Goal: Task Accomplishment & Management: Manage account settings

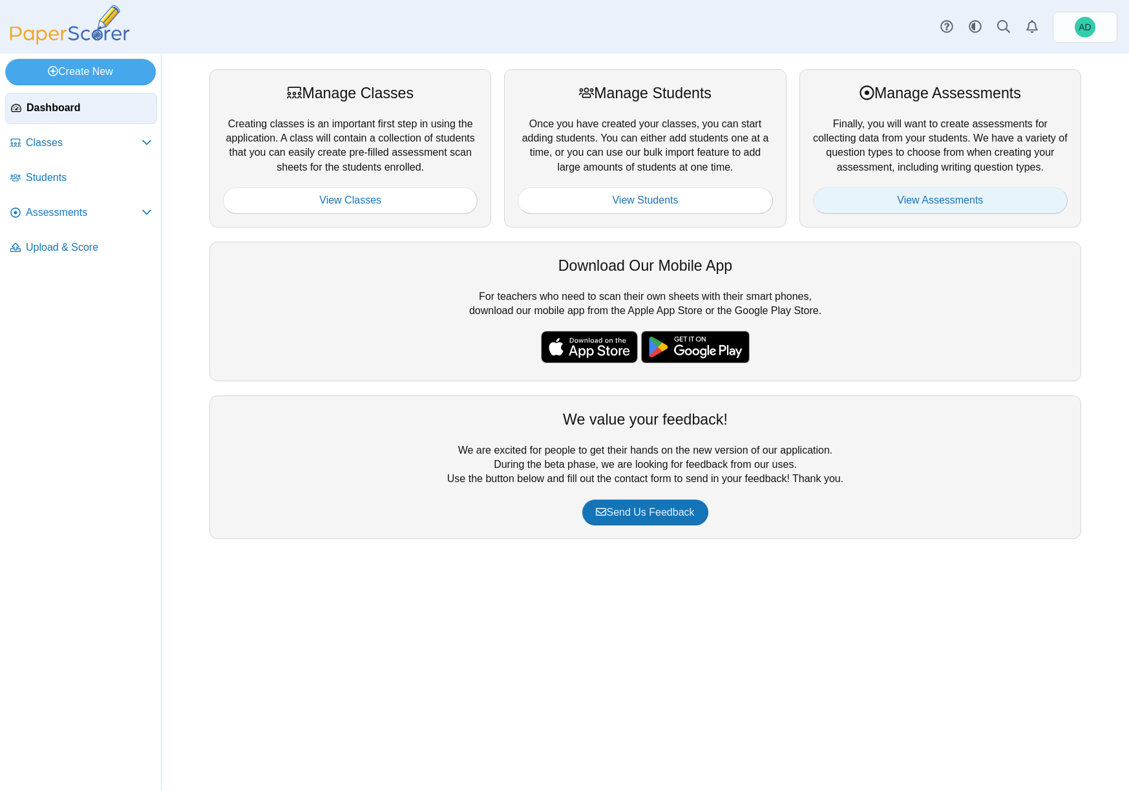
click at [906, 203] on link "View Assessments" at bounding box center [940, 200] width 255 height 26
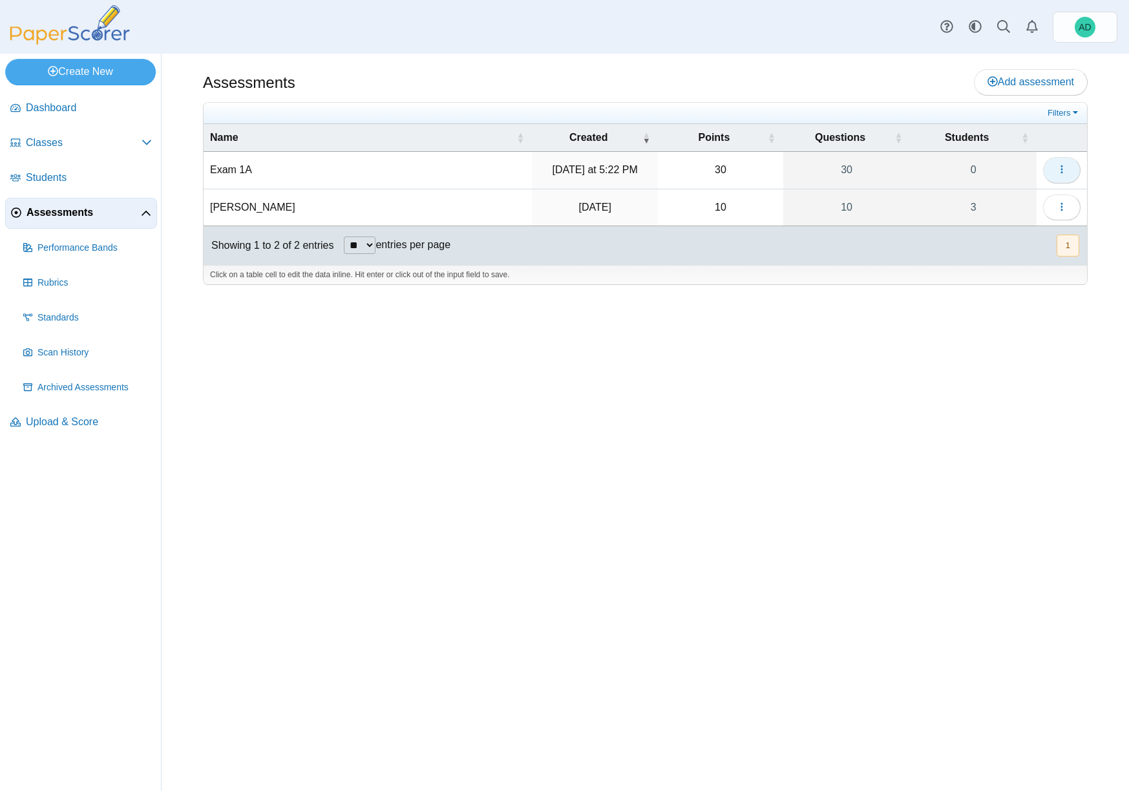
click at [1063, 170] on use "button" at bounding box center [1062, 170] width 2 height 8
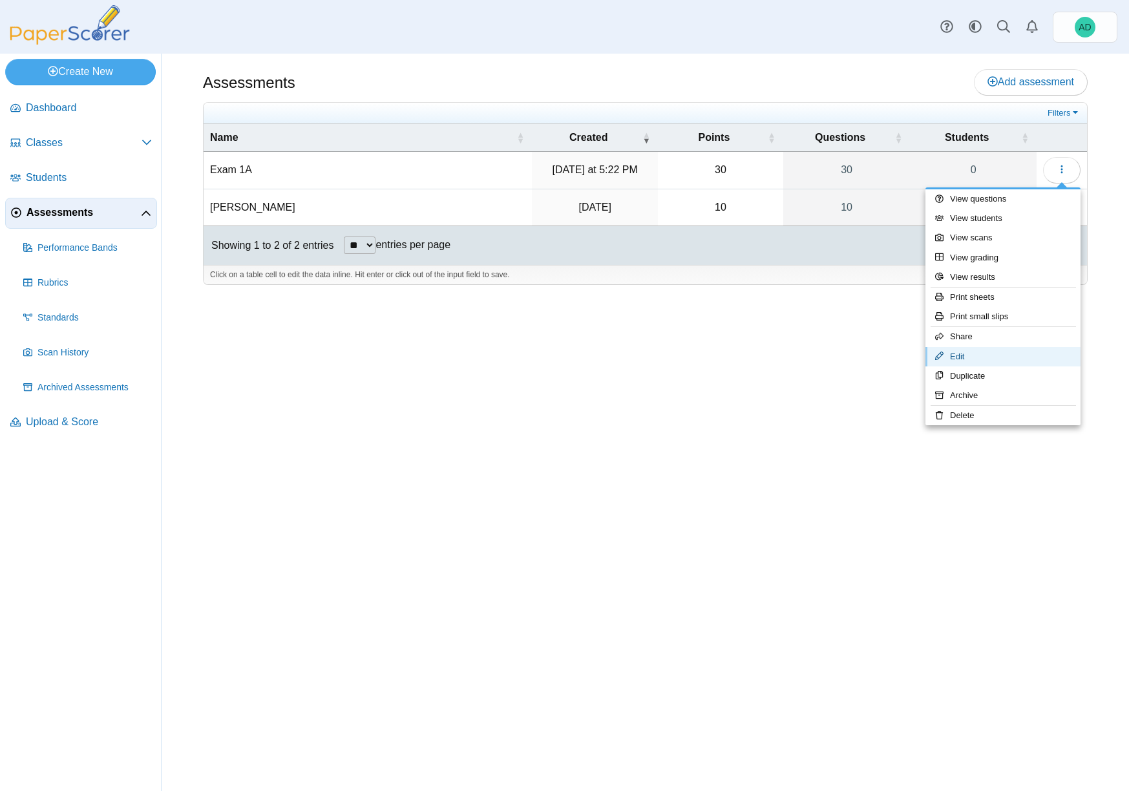
click at [965, 355] on link "Edit" at bounding box center [1003, 356] width 155 height 19
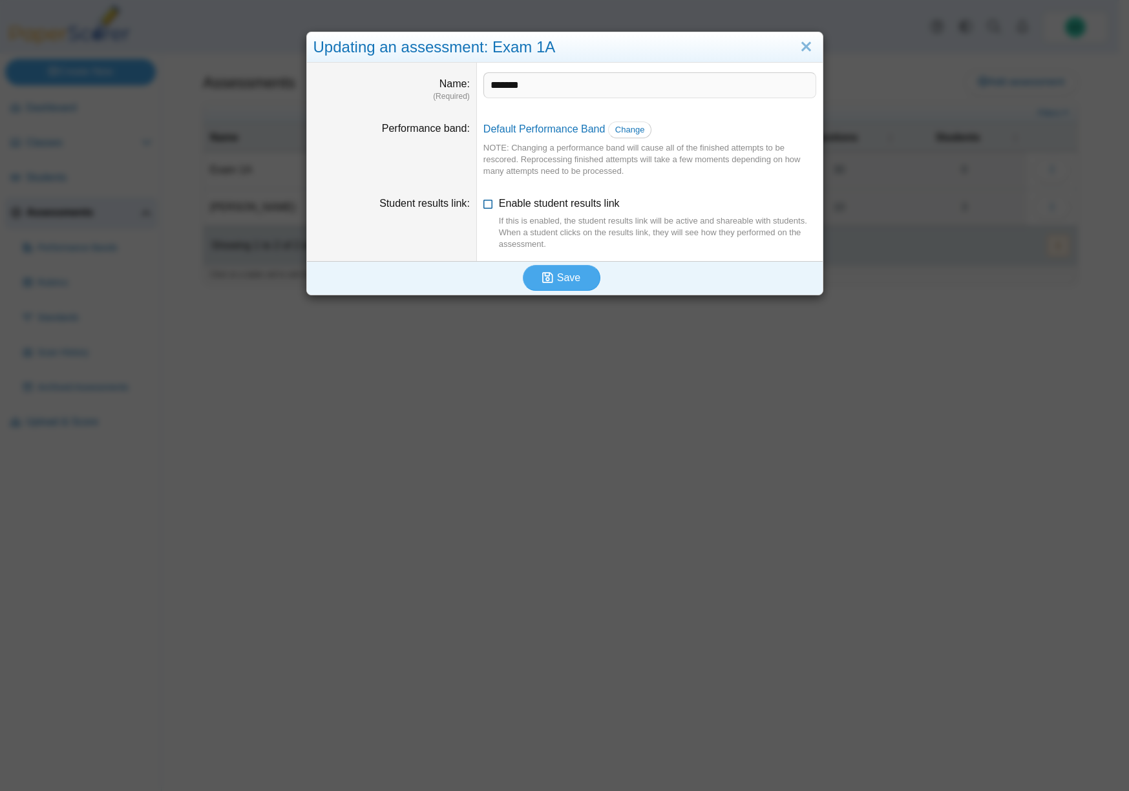
click at [484, 204] on icon at bounding box center [489, 201] width 10 height 9
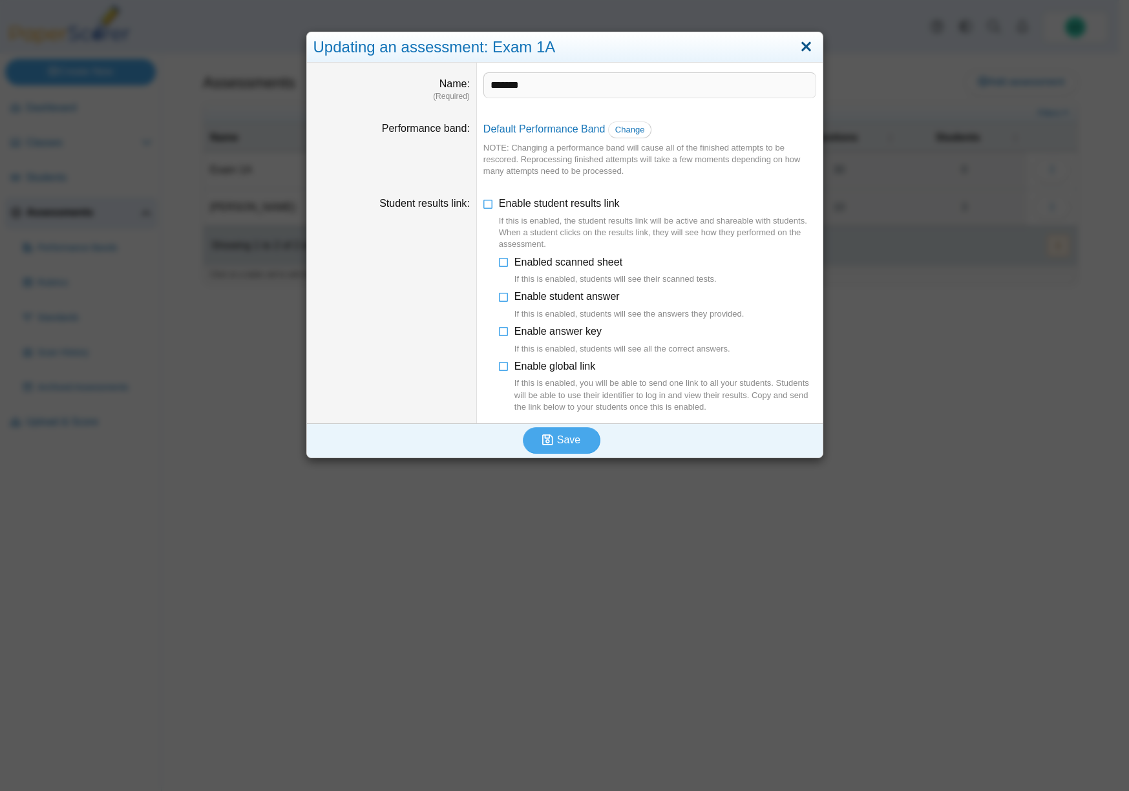
click at [806, 47] on link "Close" at bounding box center [806, 47] width 20 height 22
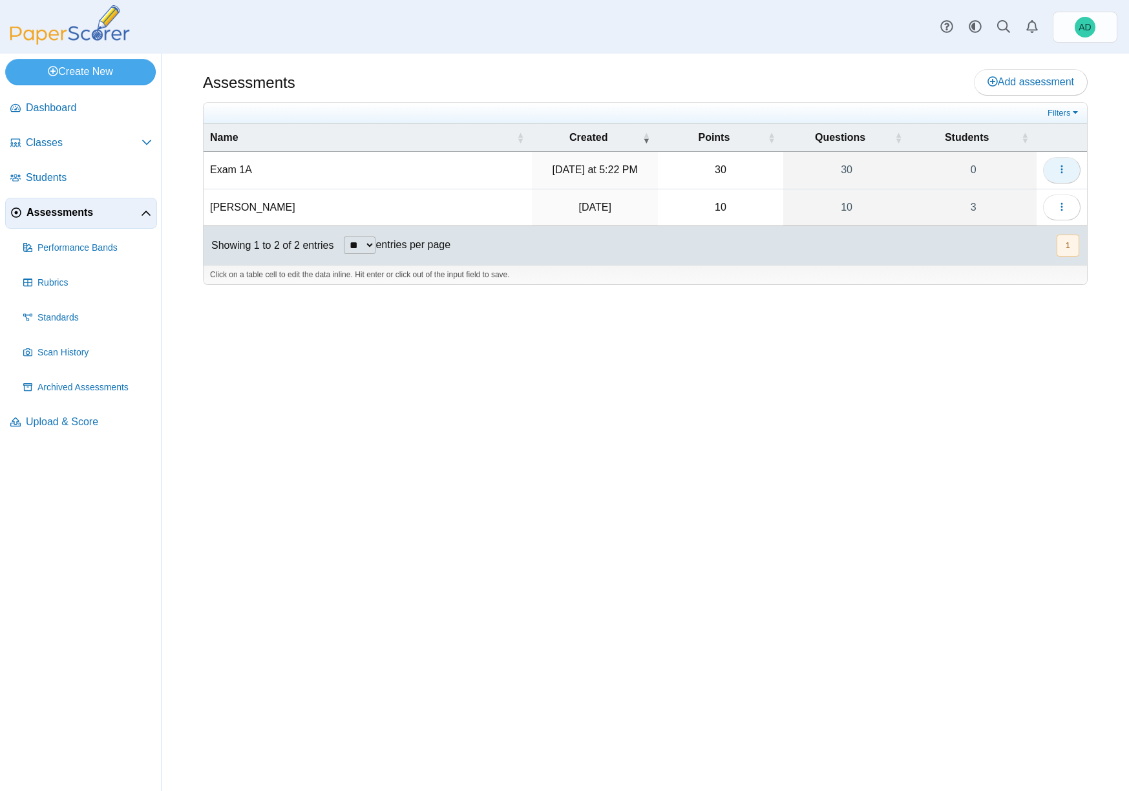
click at [1069, 166] on button "button" at bounding box center [1061, 170] width 37 height 26
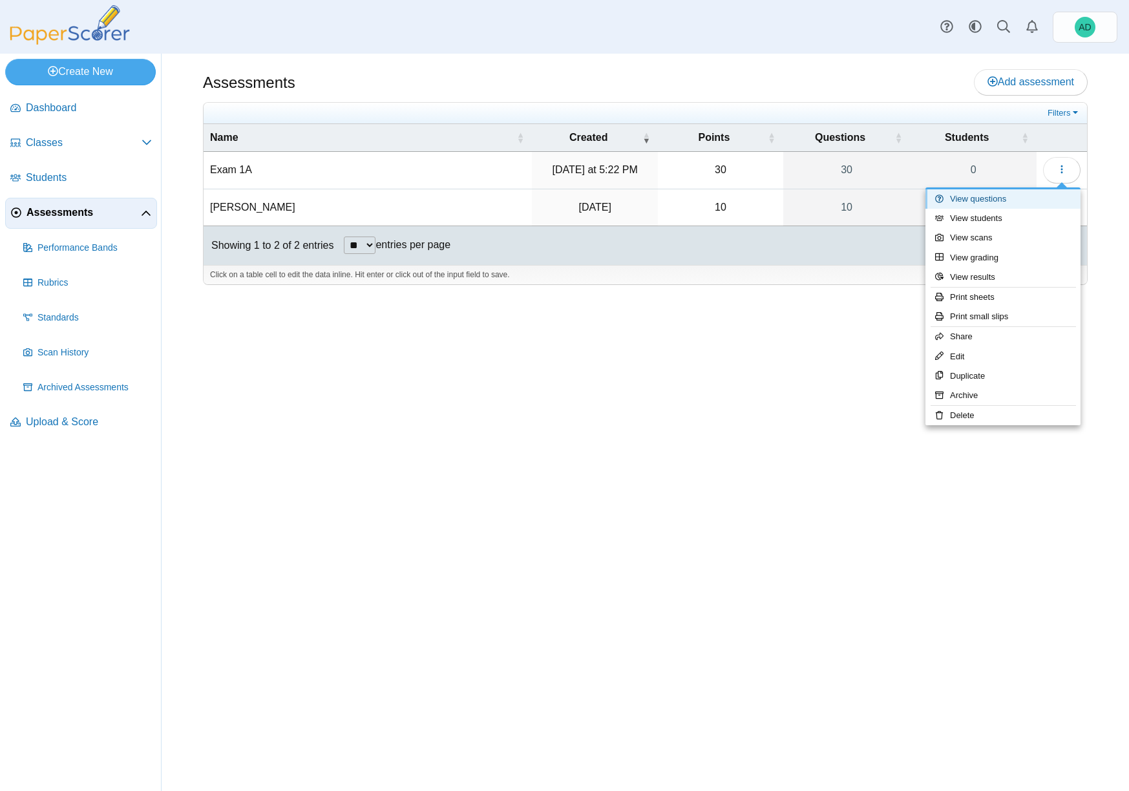
click at [976, 201] on link "View questions" at bounding box center [1003, 198] width 155 height 19
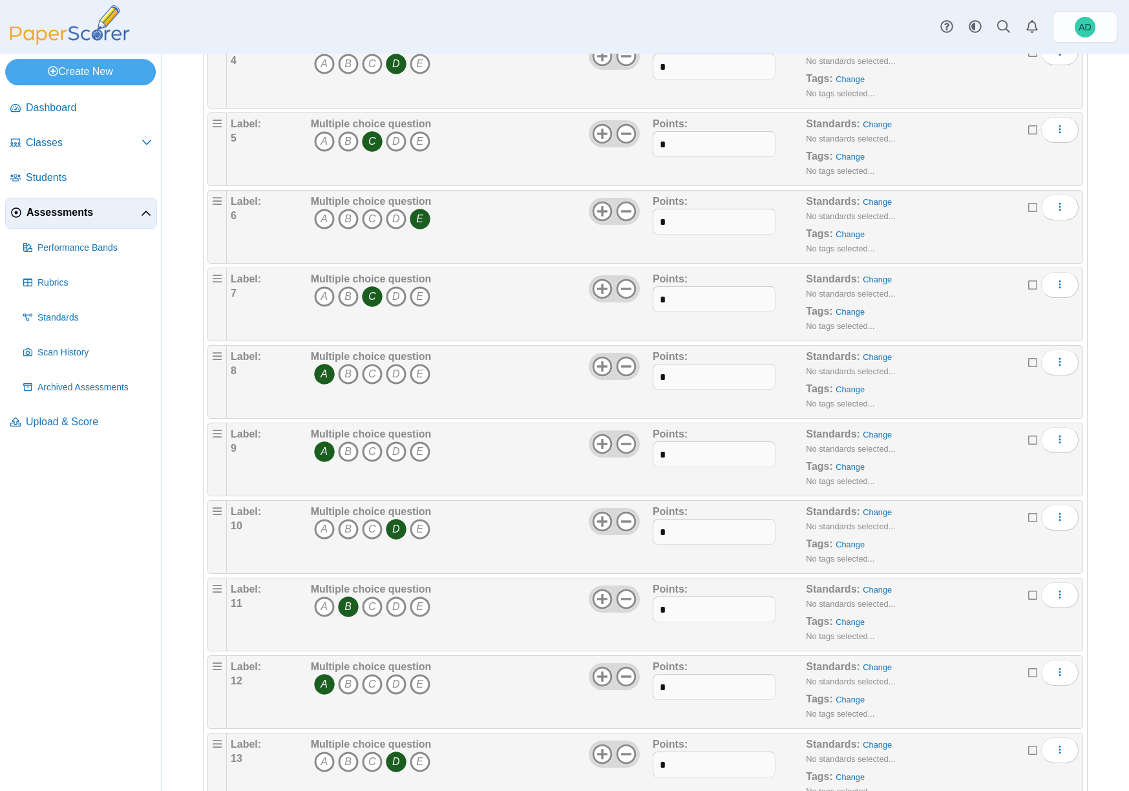
scroll to position [460, 0]
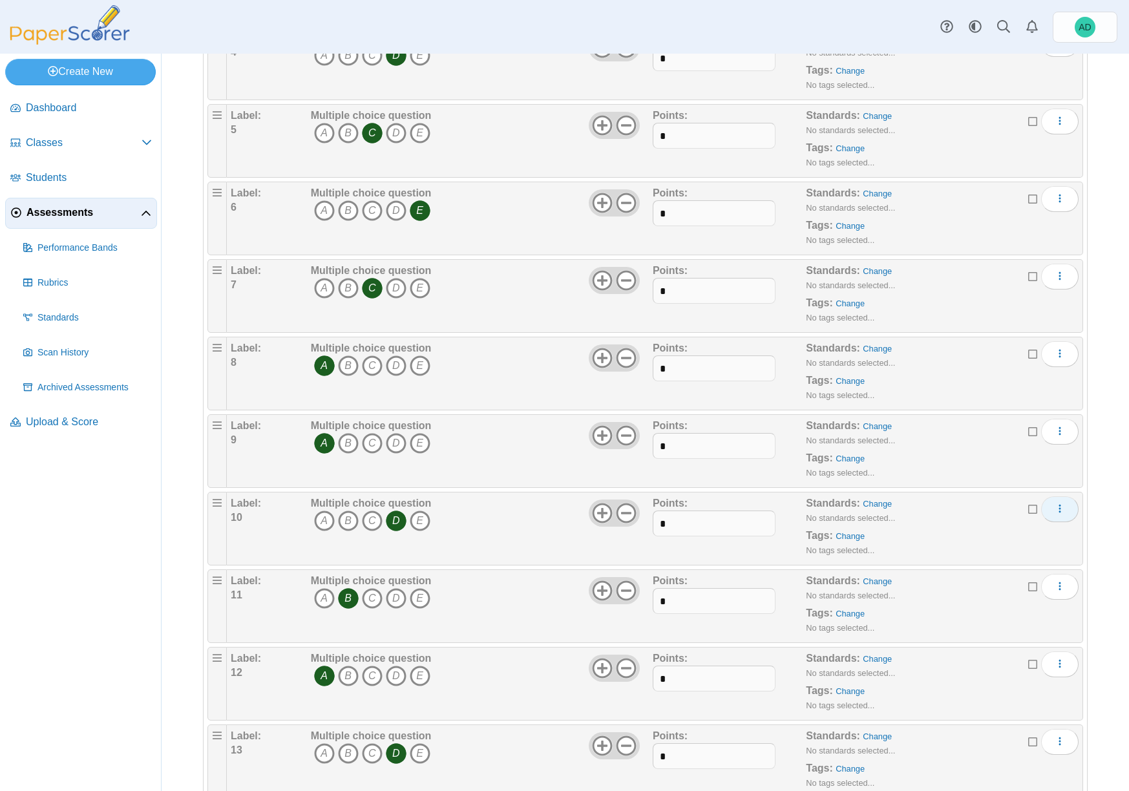
click at [1055, 510] on icon "More options" at bounding box center [1060, 509] width 10 height 10
click at [1018, 559] on link "Add alternate response" at bounding box center [991, 557] width 155 height 19
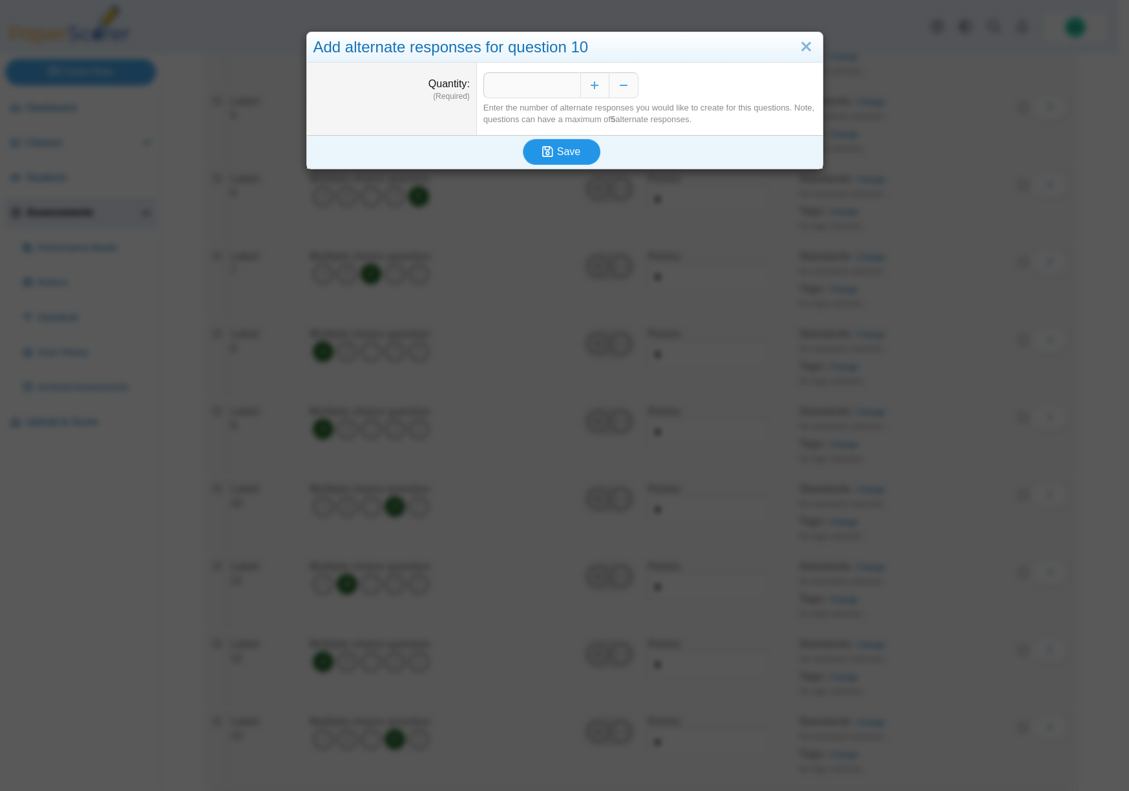
click at [559, 152] on span "Save" at bounding box center [568, 151] width 23 height 11
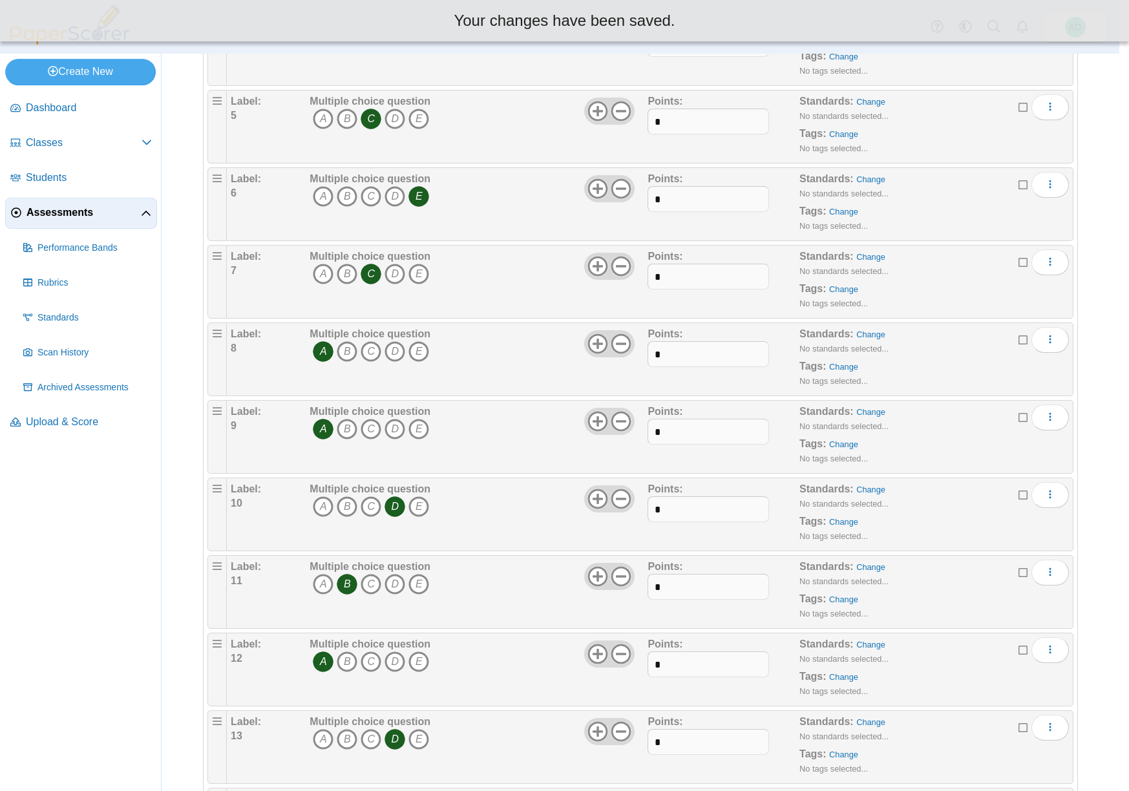
scroll to position [460, 0]
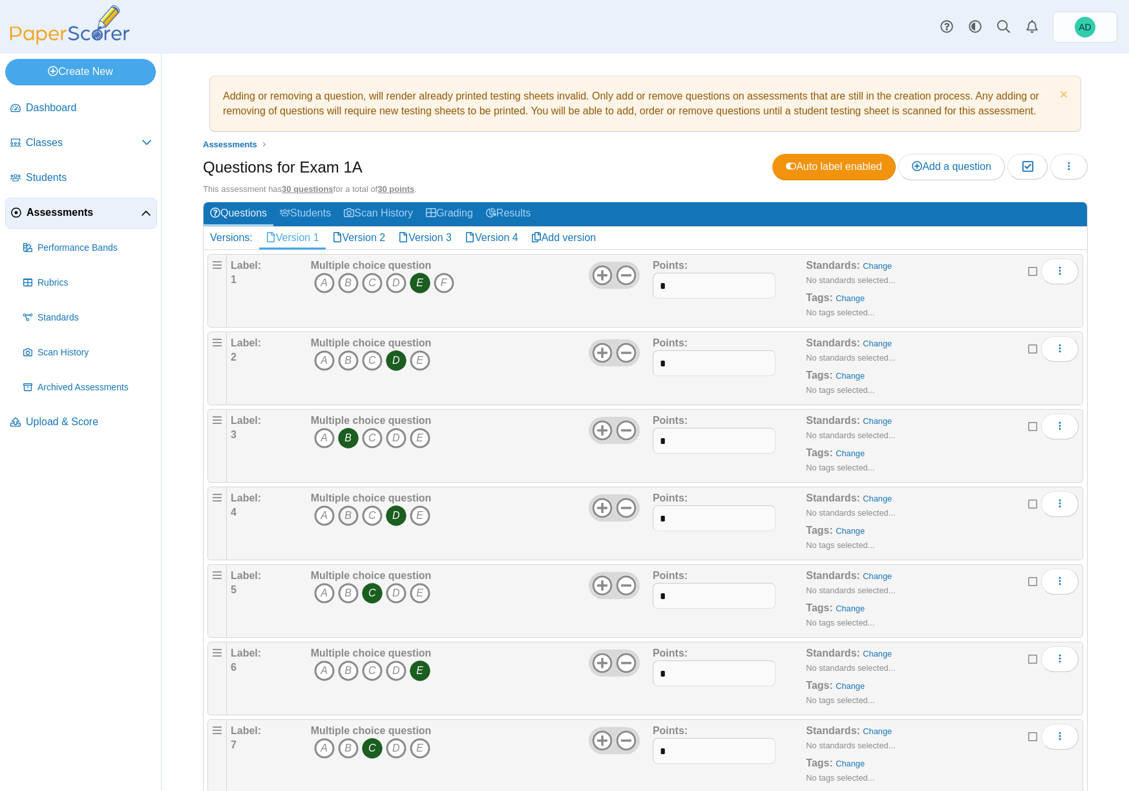
click at [348, 517] on icon "B" at bounding box center [348, 516] width 21 height 21
click at [326, 436] on icon "A" at bounding box center [324, 438] width 21 height 21
click at [328, 436] on icon "A" at bounding box center [324, 438] width 21 height 21
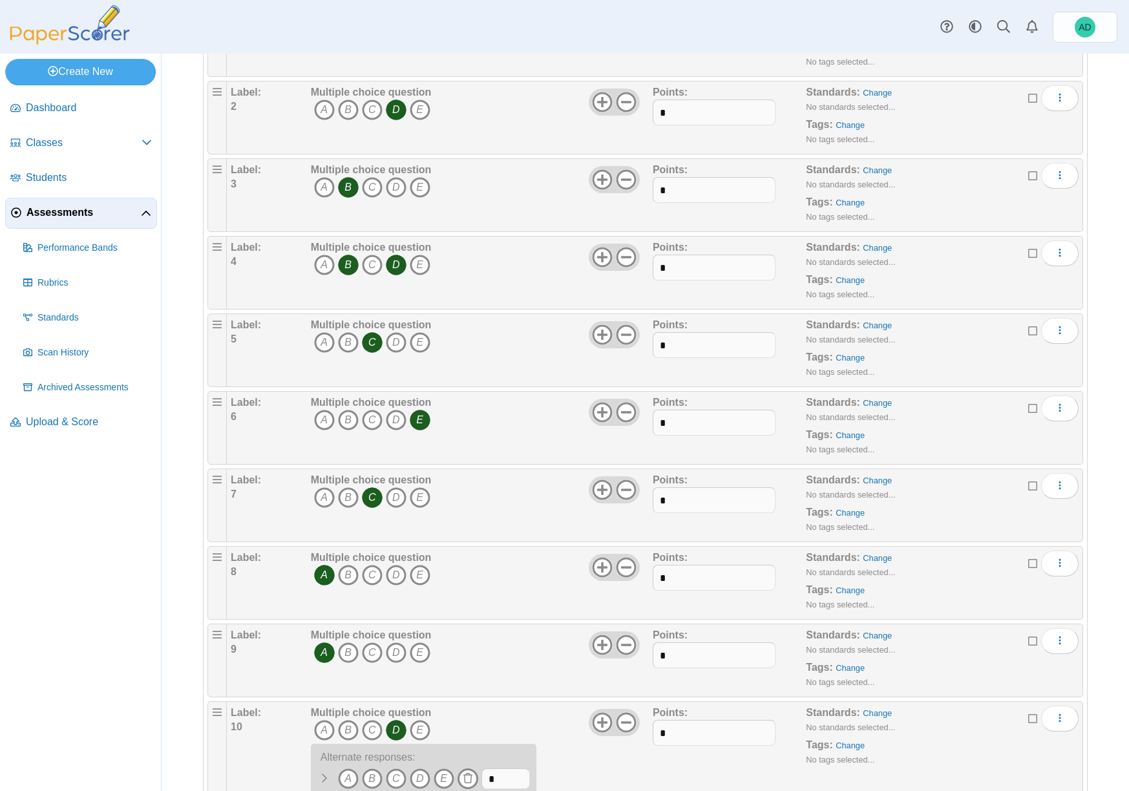
scroll to position [317, 0]
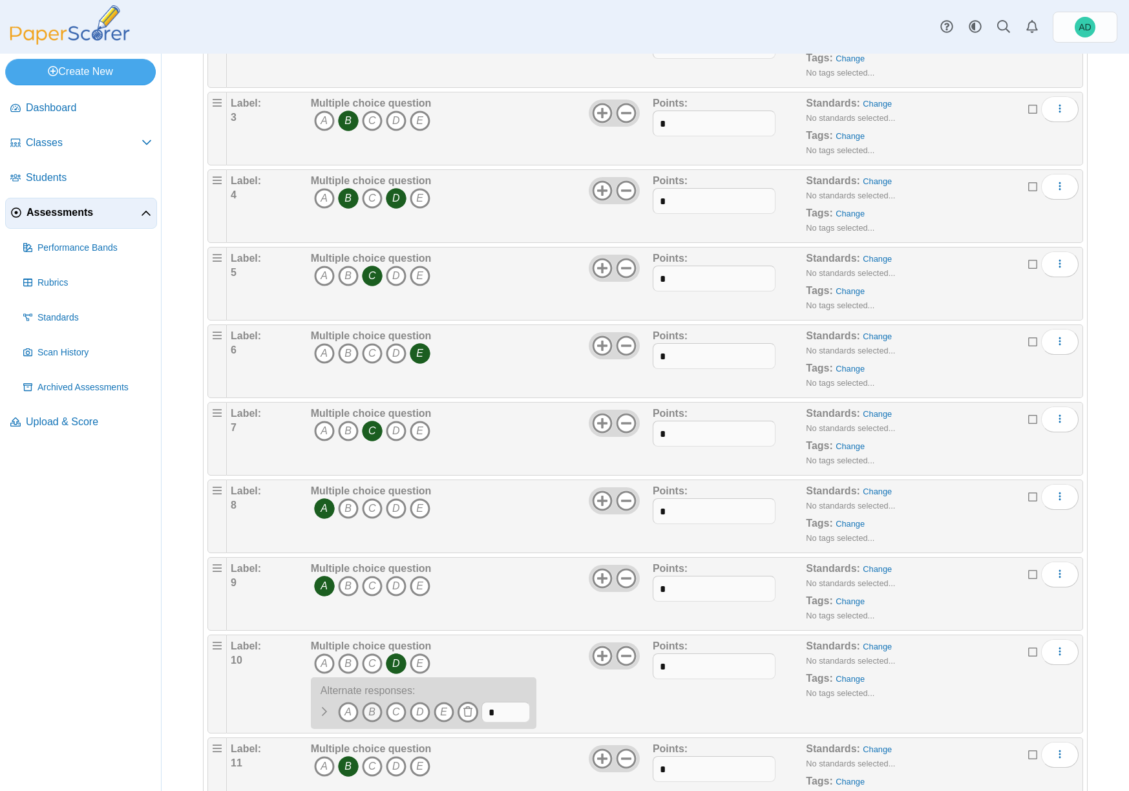
click at [367, 714] on icon "B" at bounding box center [372, 712] width 21 height 21
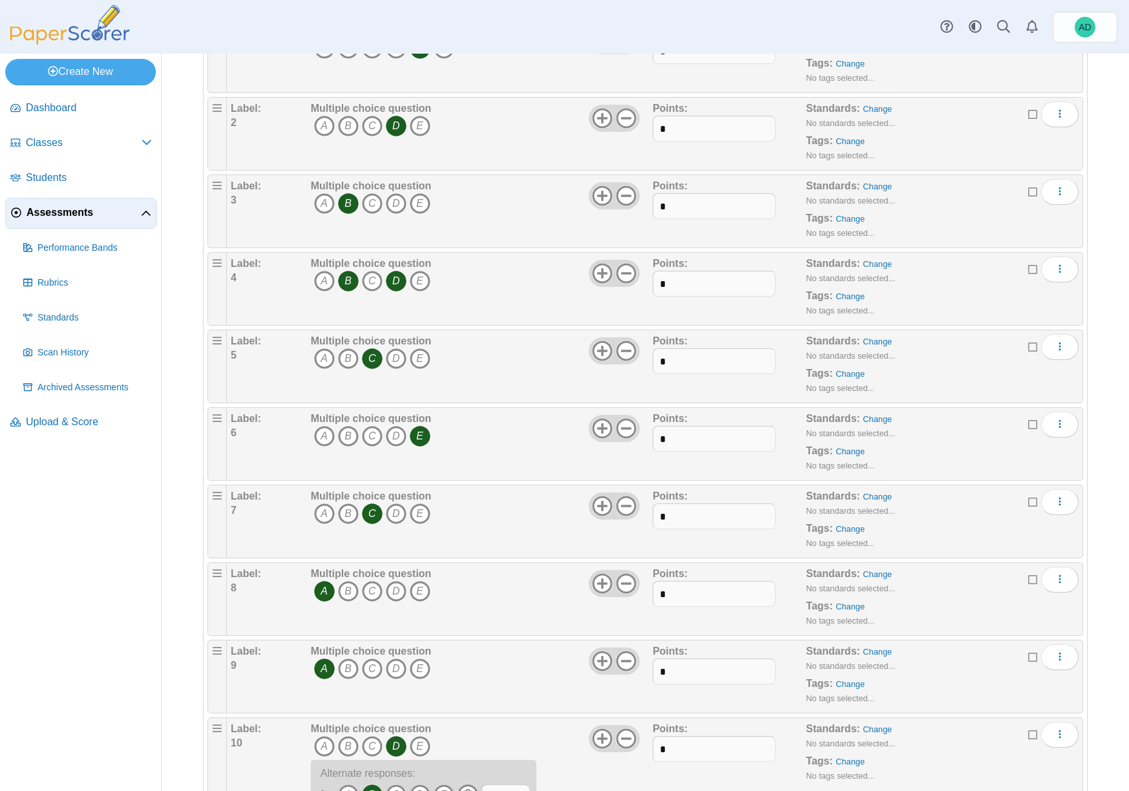
scroll to position [219, 0]
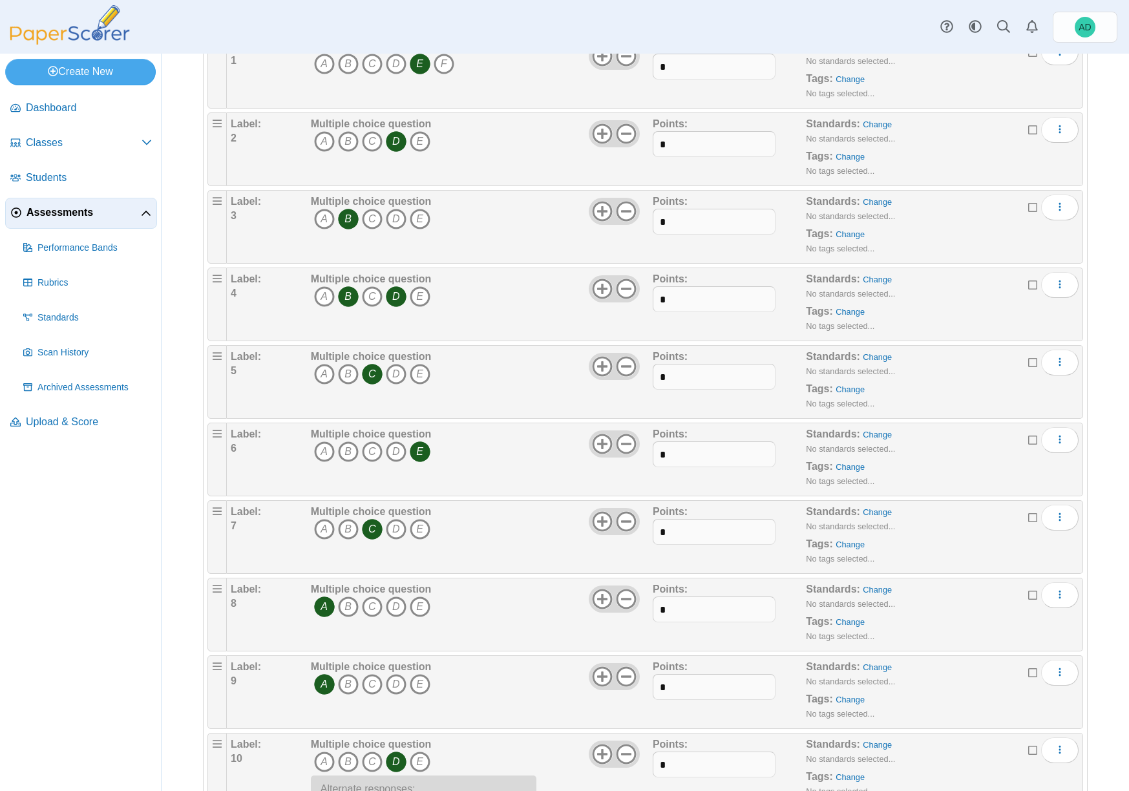
click at [346, 298] on icon "B" at bounding box center [348, 296] width 21 height 21
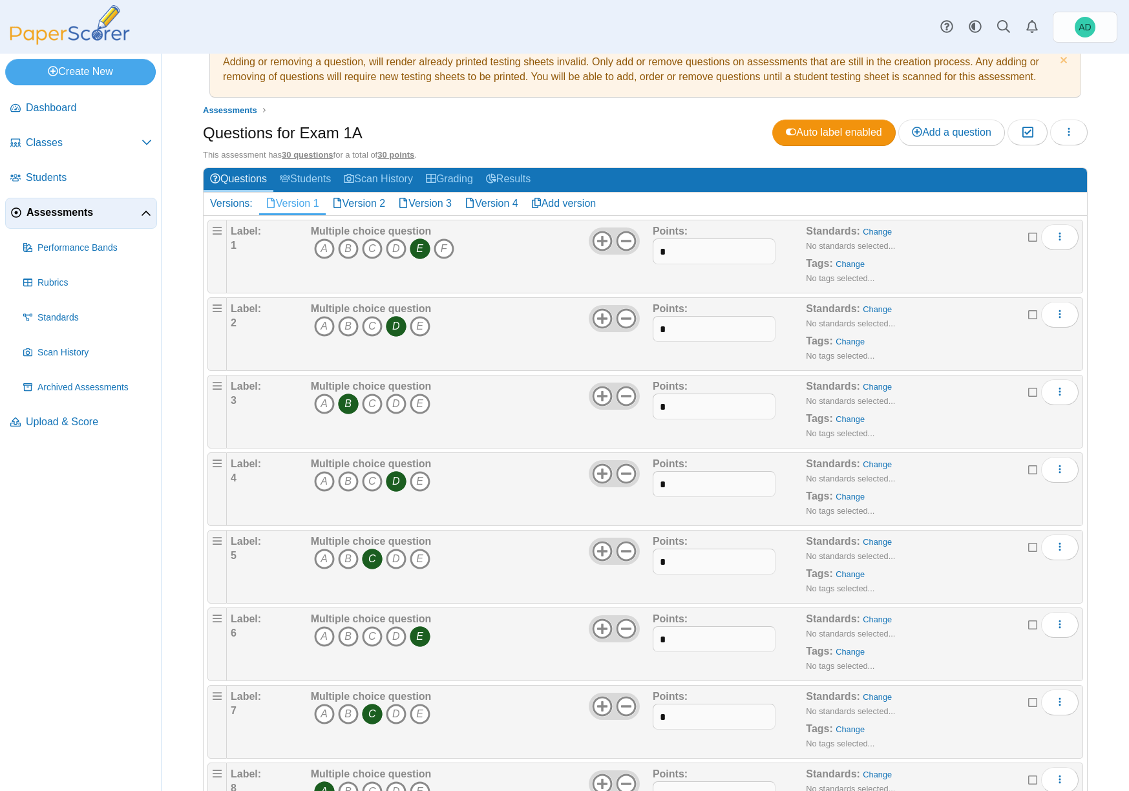
scroll to position [0, 0]
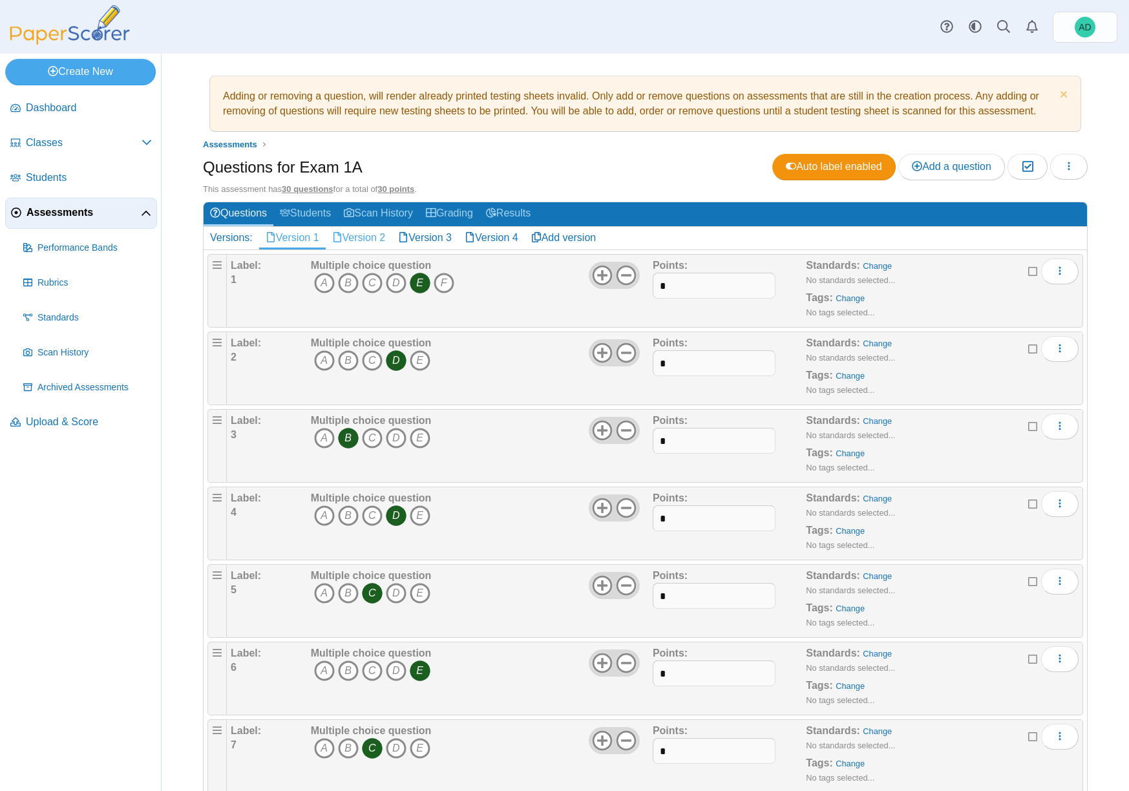
click at [372, 239] on link "Version 2" at bounding box center [359, 238] width 67 height 22
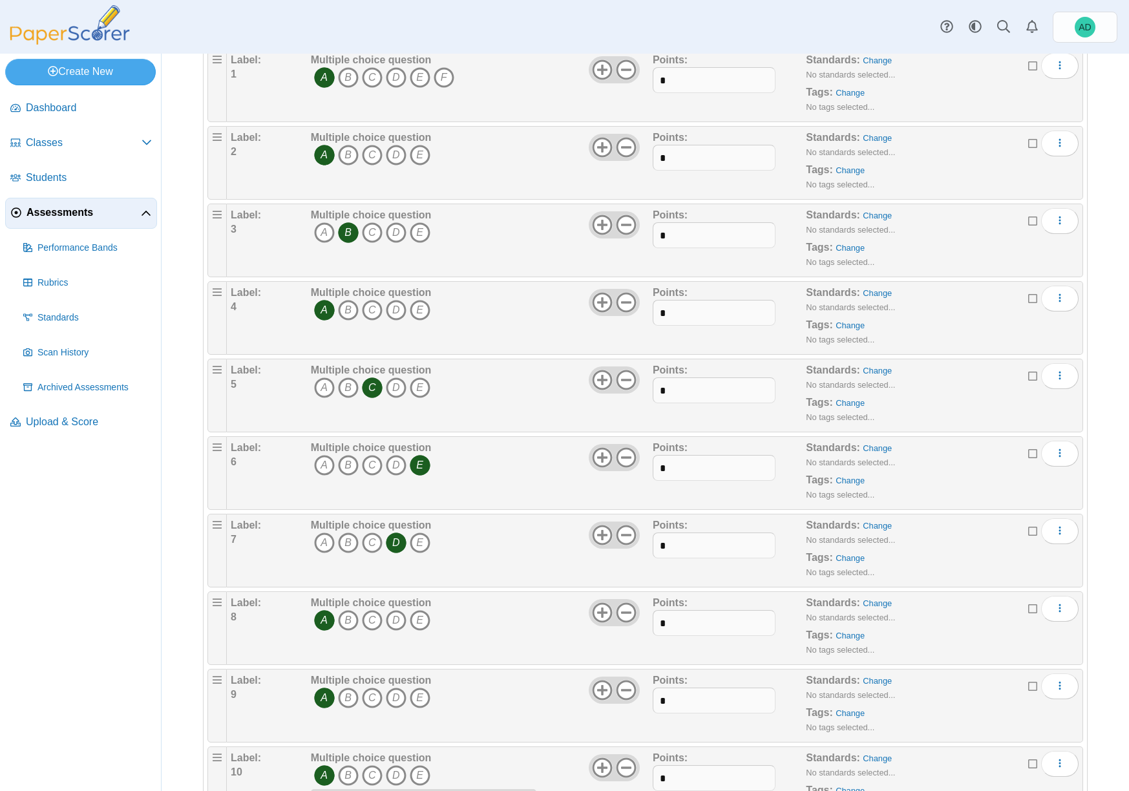
scroll to position [209, 0]
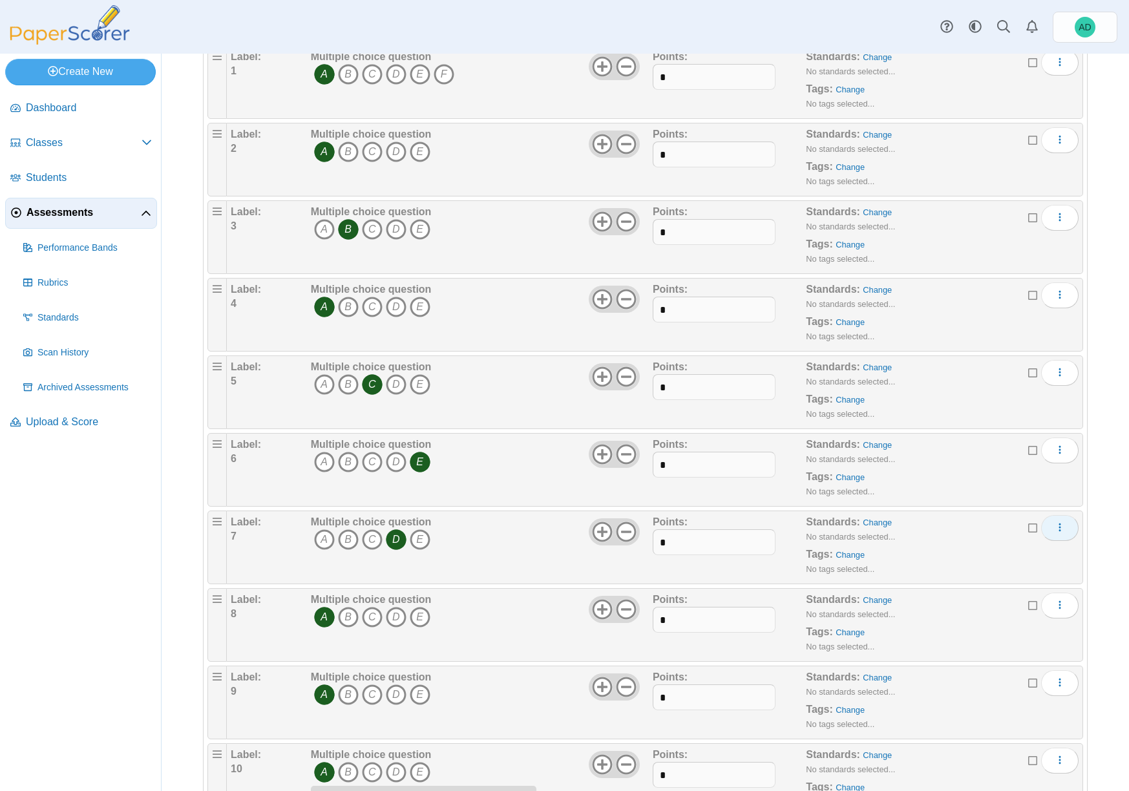
click at [1055, 529] on icon "More options" at bounding box center [1060, 527] width 10 height 10
click at [988, 578] on link "Add alternate response" at bounding box center [991, 576] width 155 height 19
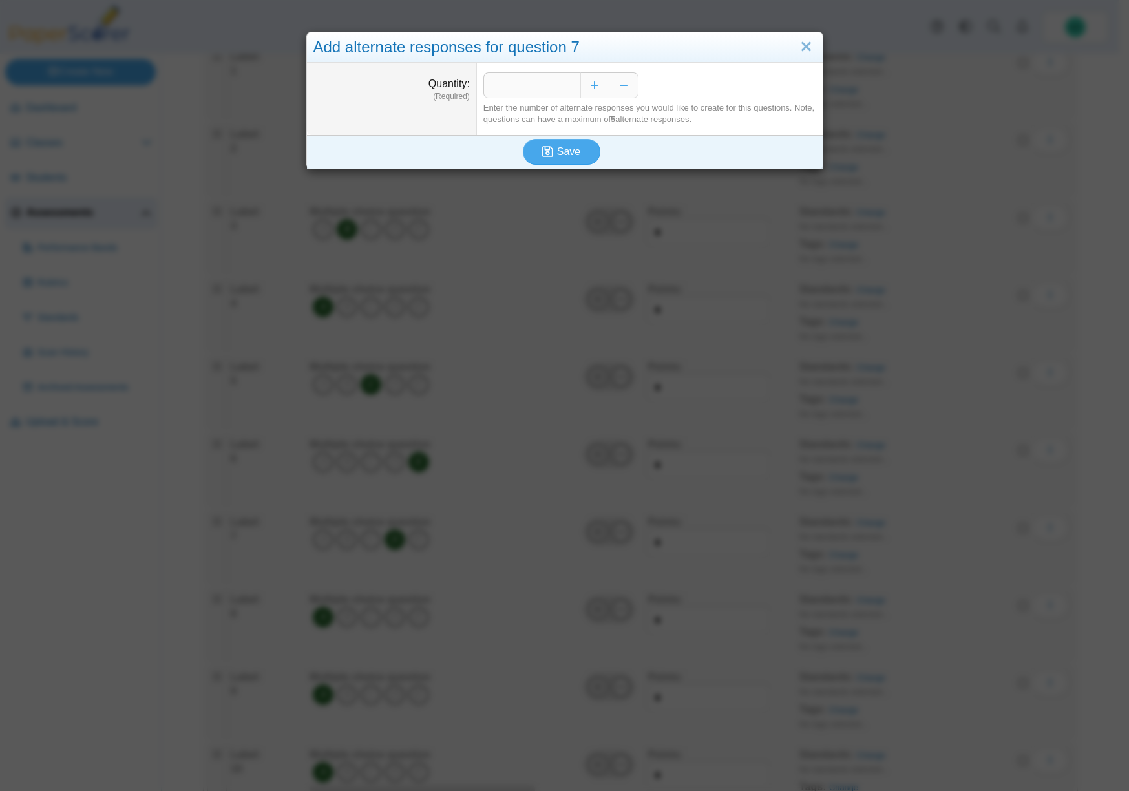
scroll to position [223, 0]
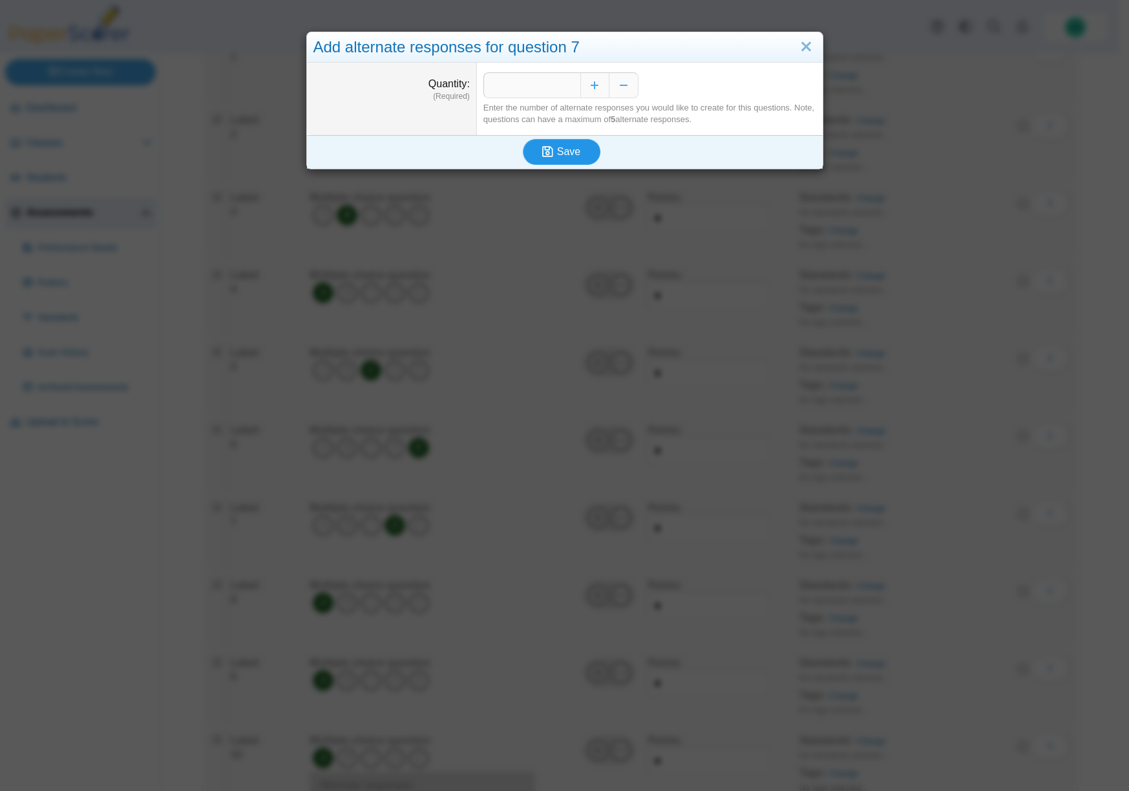
click at [571, 149] on span "Save" at bounding box center [568, 151] width 23 height 11
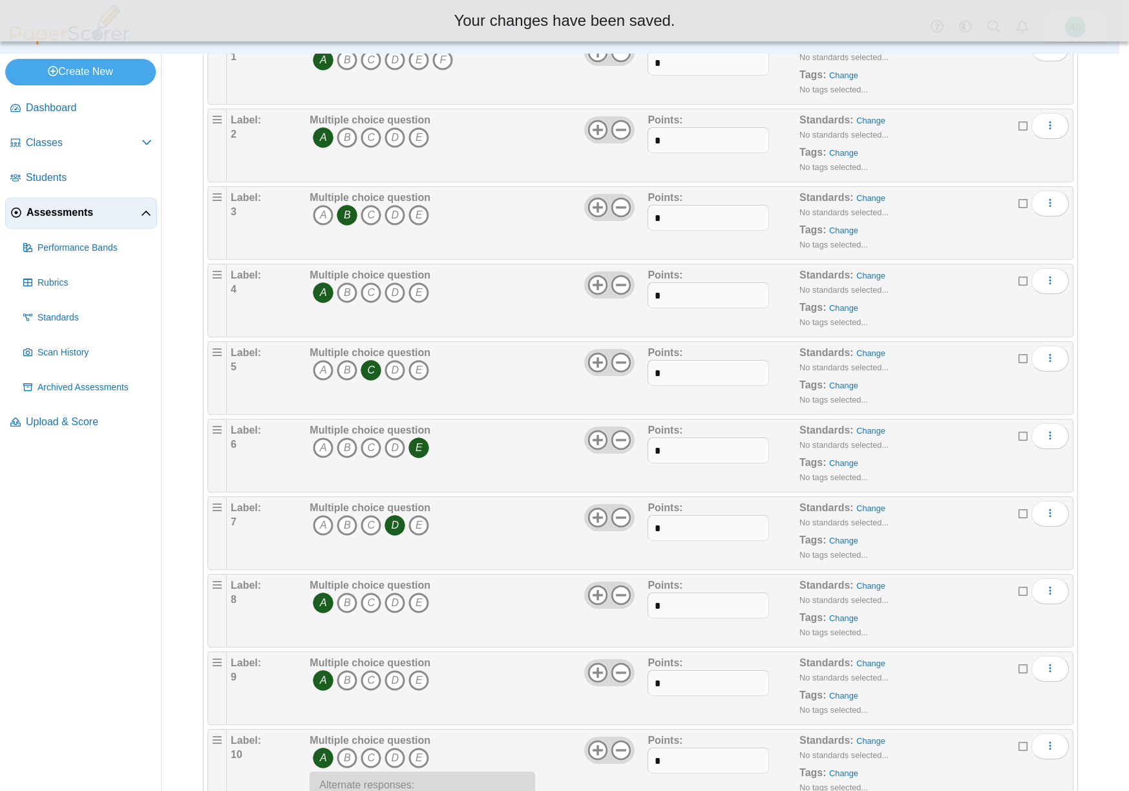
scroll to position [209, 0]
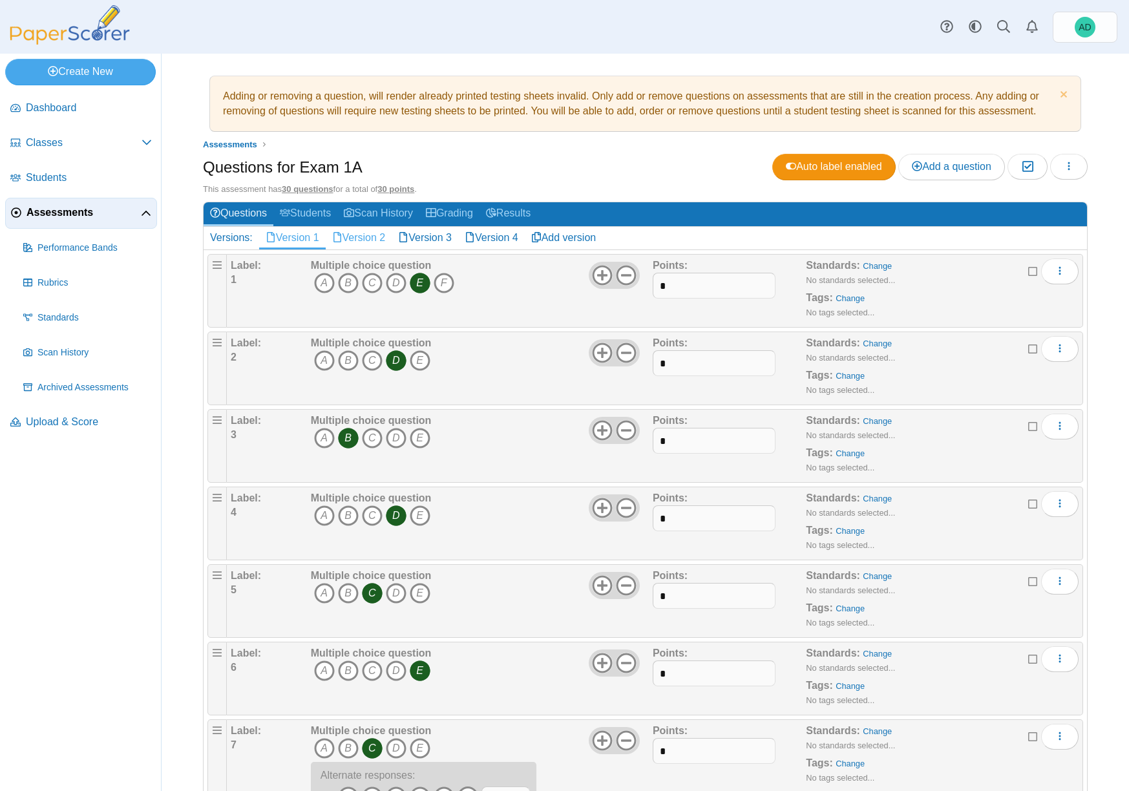
click at [363, 234] on link "Version 2" at bounding box center [359, 238] width 67 height 22
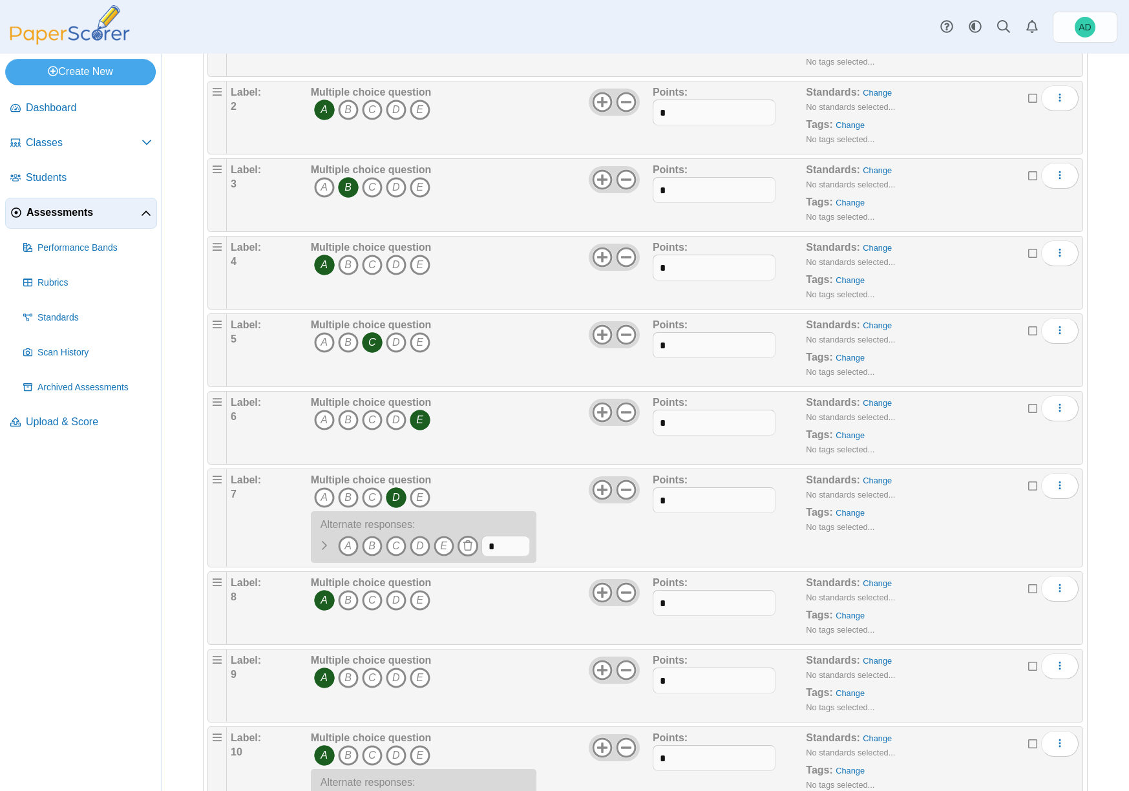
scroll to position [253, 0]
click at [371, 543] on icon "B" at bounding box center [372, 544] width 21 height 21
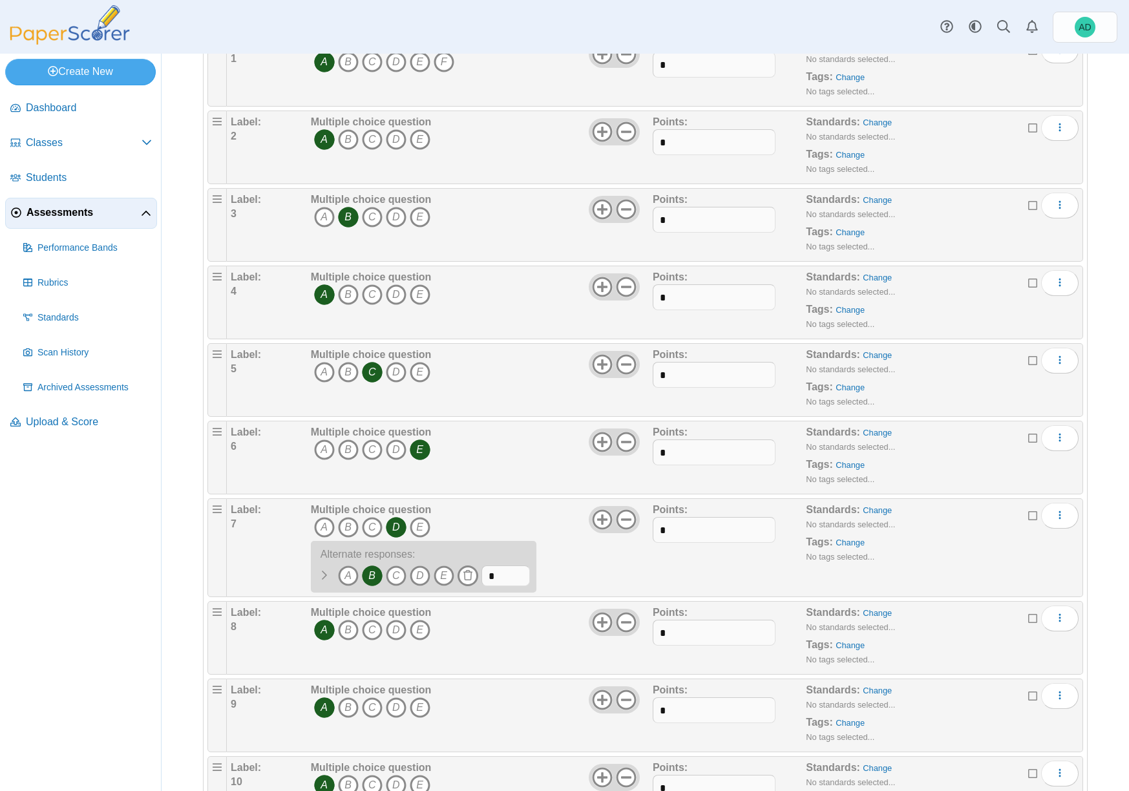
scroll to position [0, 0]
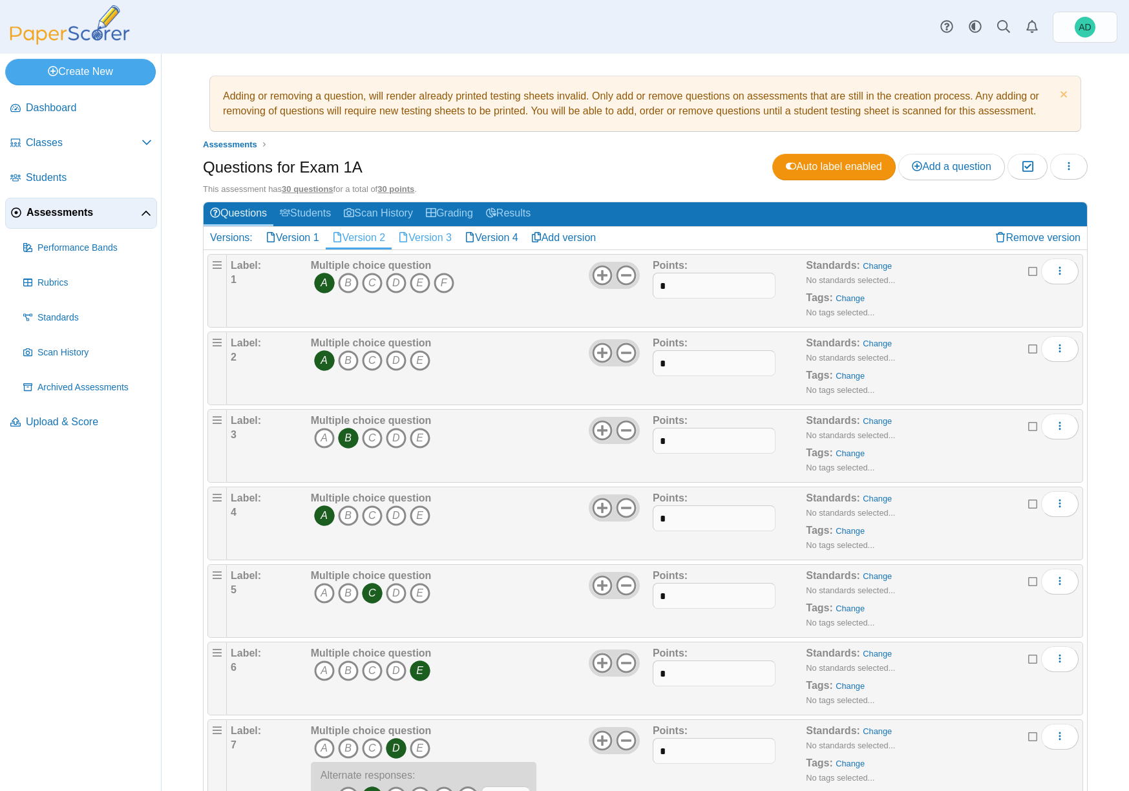
click at [428, 239] on link "Version 3" at bounding box center [425, 238] width 67 height 22
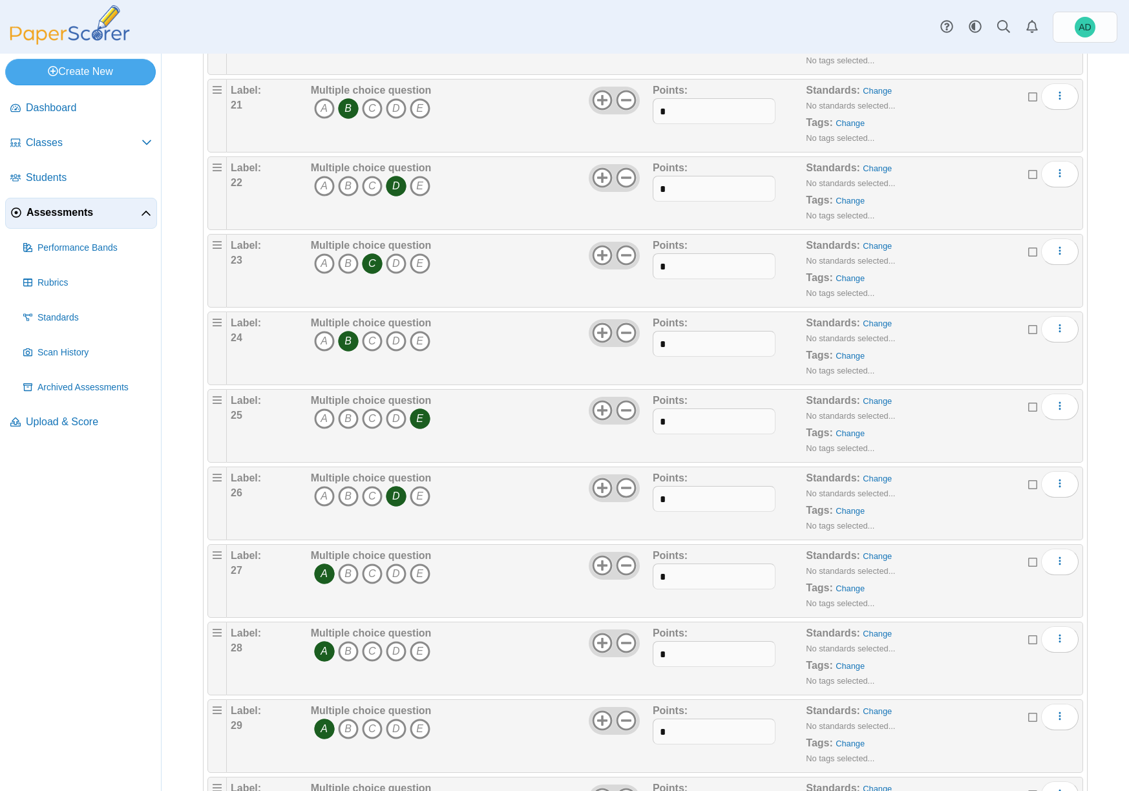
scroll to position [1866, 0]
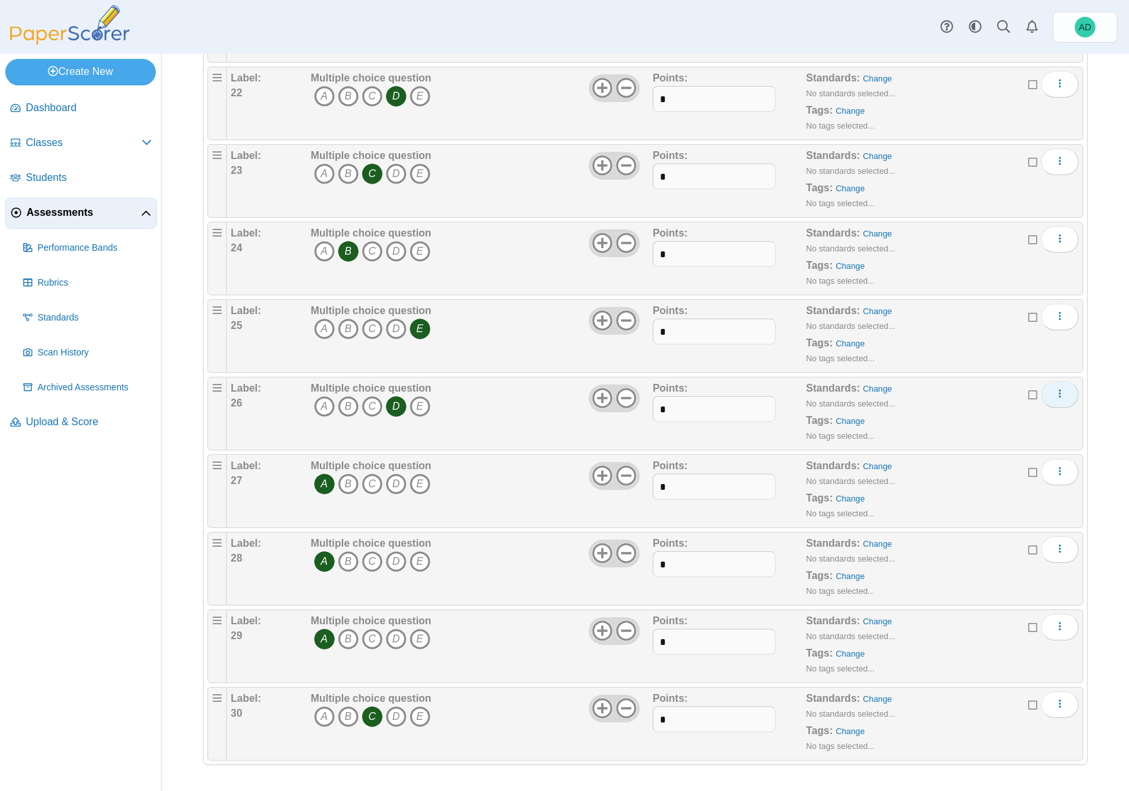
click at [1055, 396] on icon "More options" at bounding box center [1060, 394] width 10 height 10
click at [957, 442] on link "Add alternate response" at bounding box center [991, 443] width 155 height 19
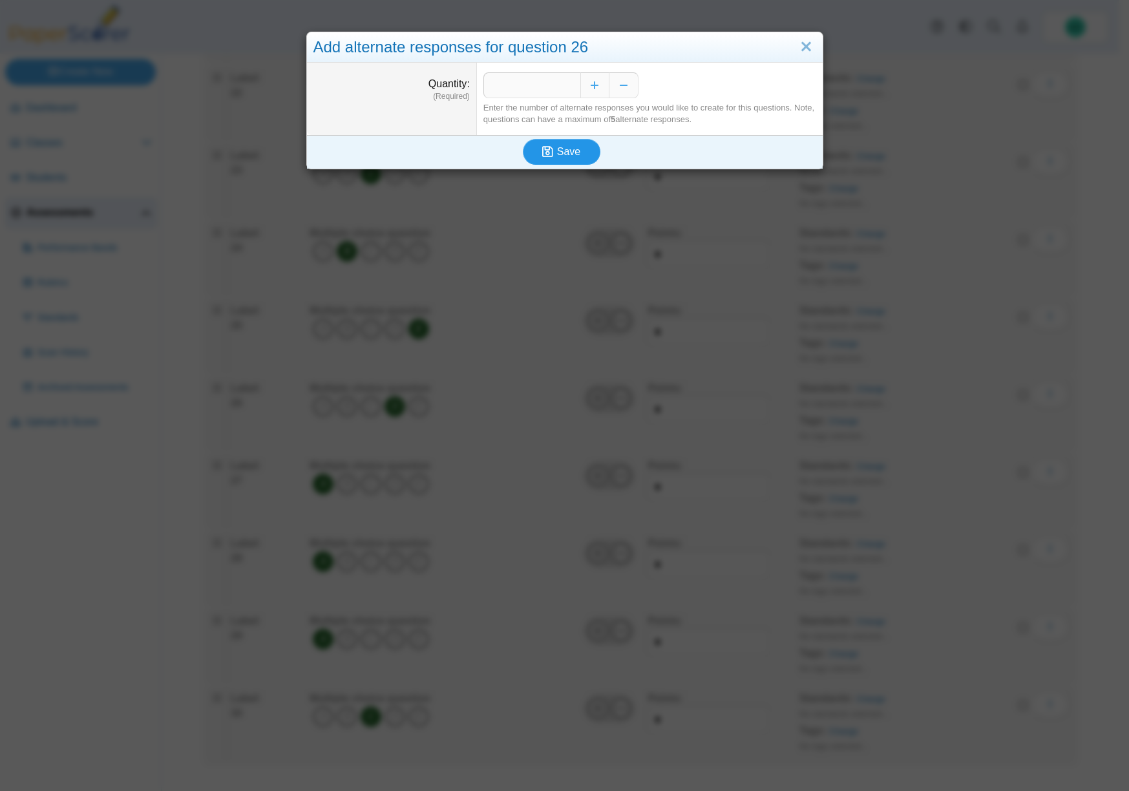
click at [562, 151] on span "Save" at bounding box center [568, 151] width 23 height 11
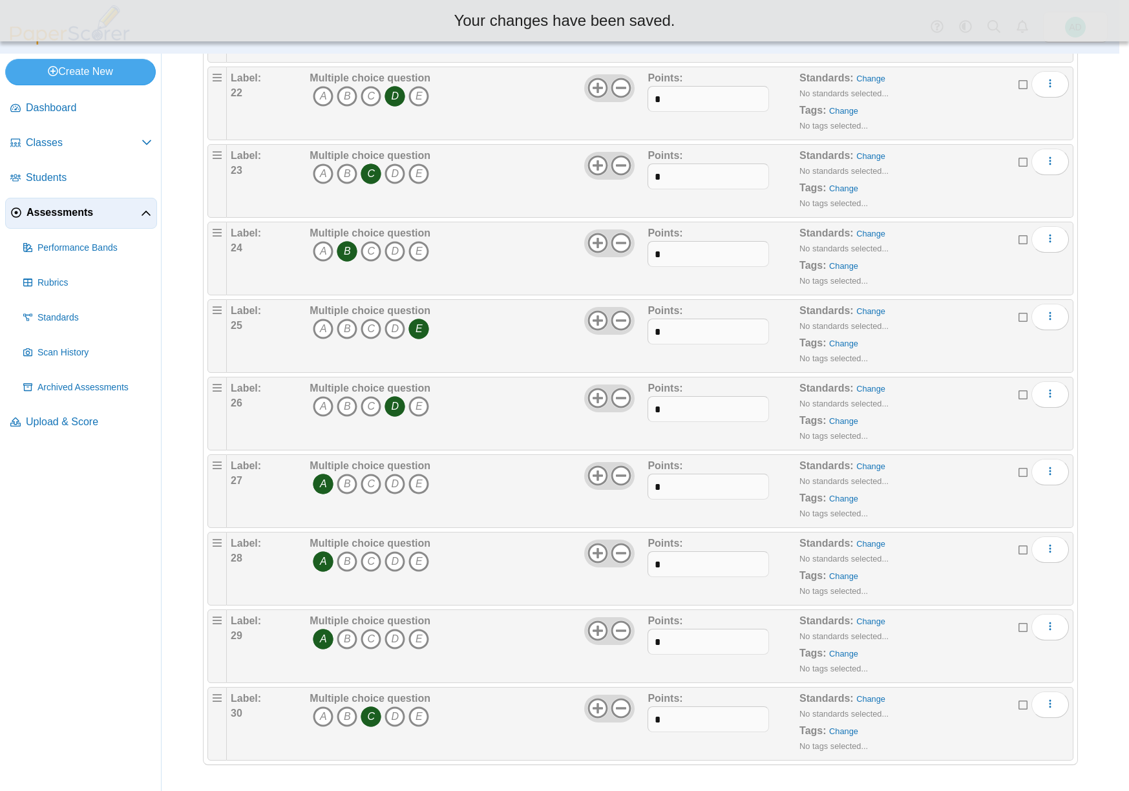
scroll to position [1866, 0]
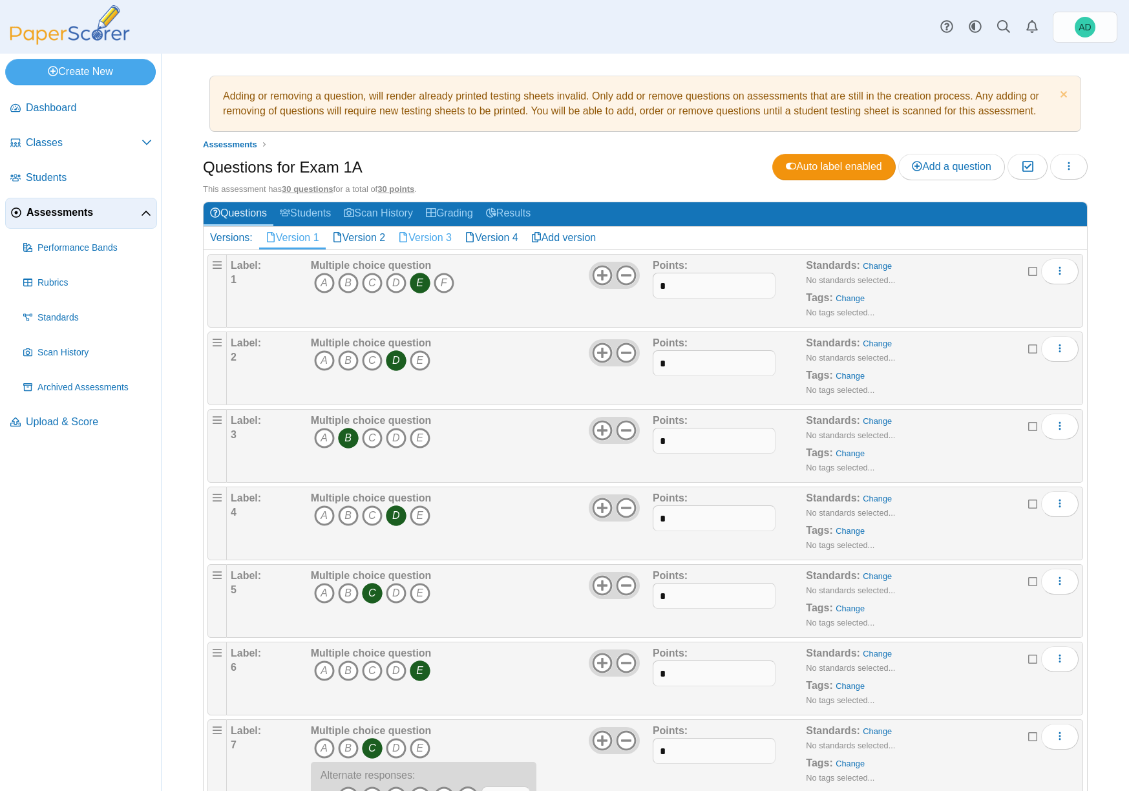
click at [452, 236] on link "Version 3" at bounding box center [425, 238] width 67 height 22
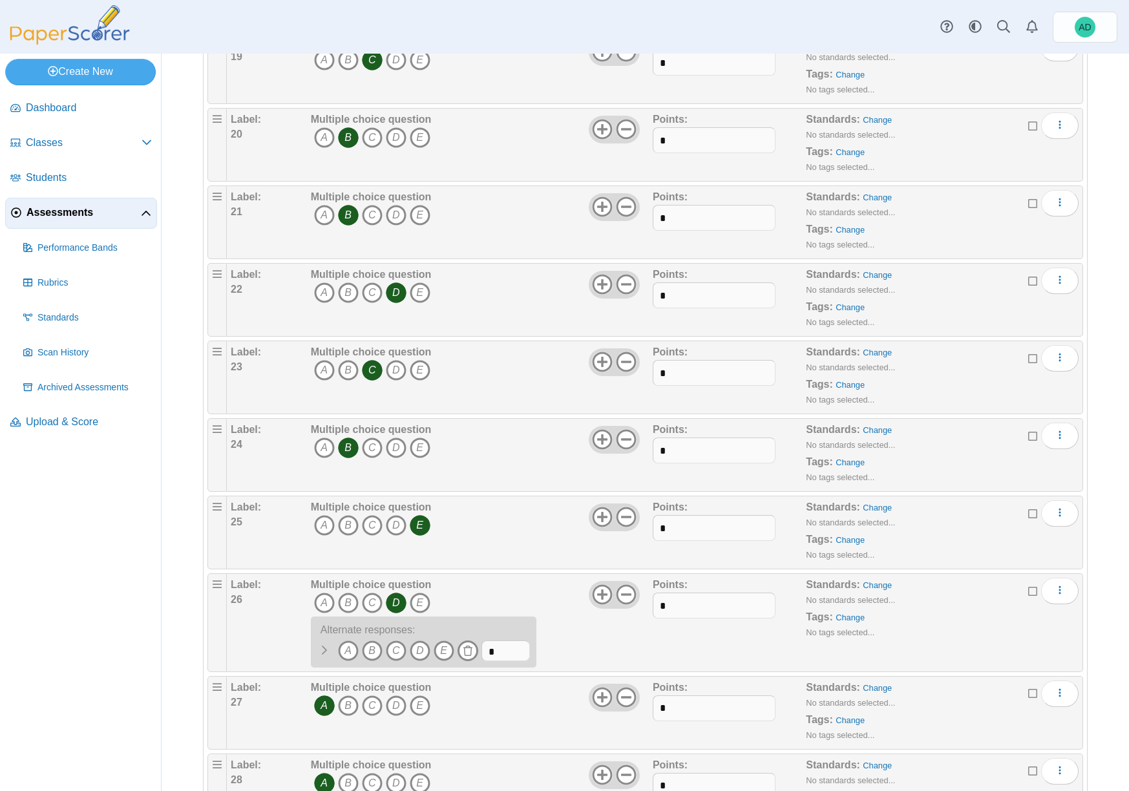
scroll to position [1671, 0]
click at [372, 650] on icon "B" at bounding box center [372, 649] width 21 height 21
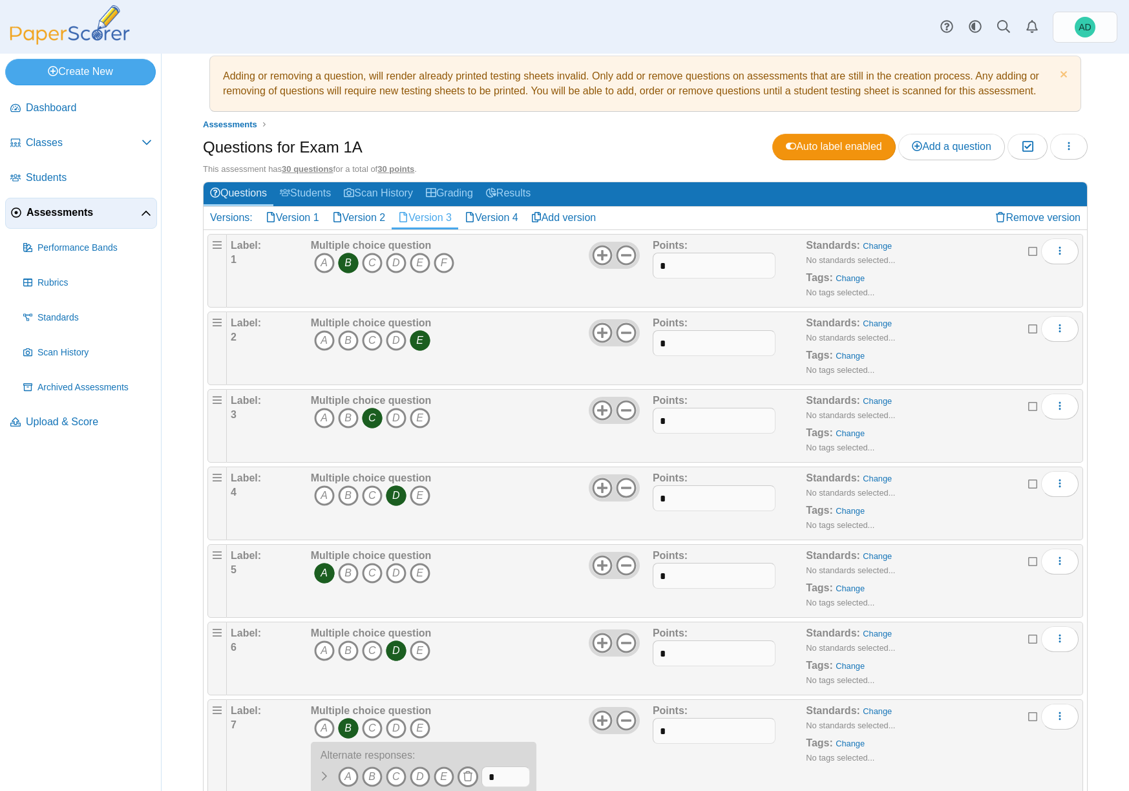
scroll to position [0, 0]
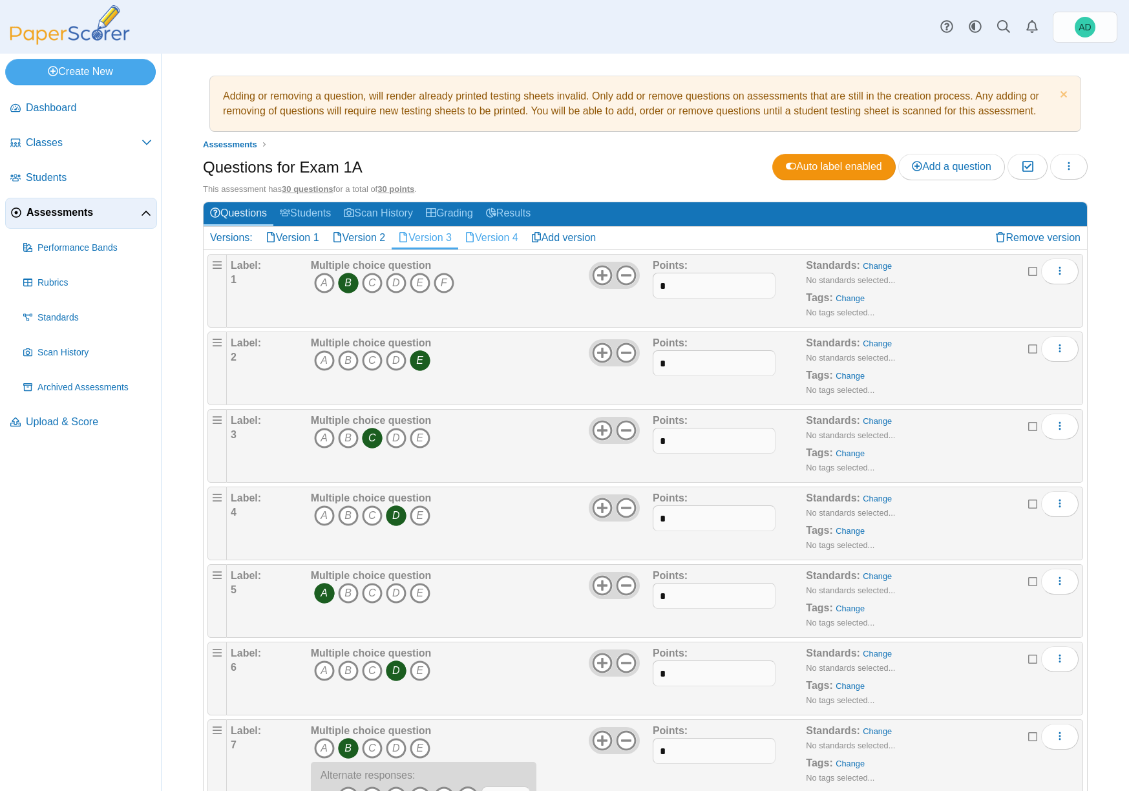
click at [512, 241] on link "Version 4" at bounding box center [491, 238] width 67 height 22
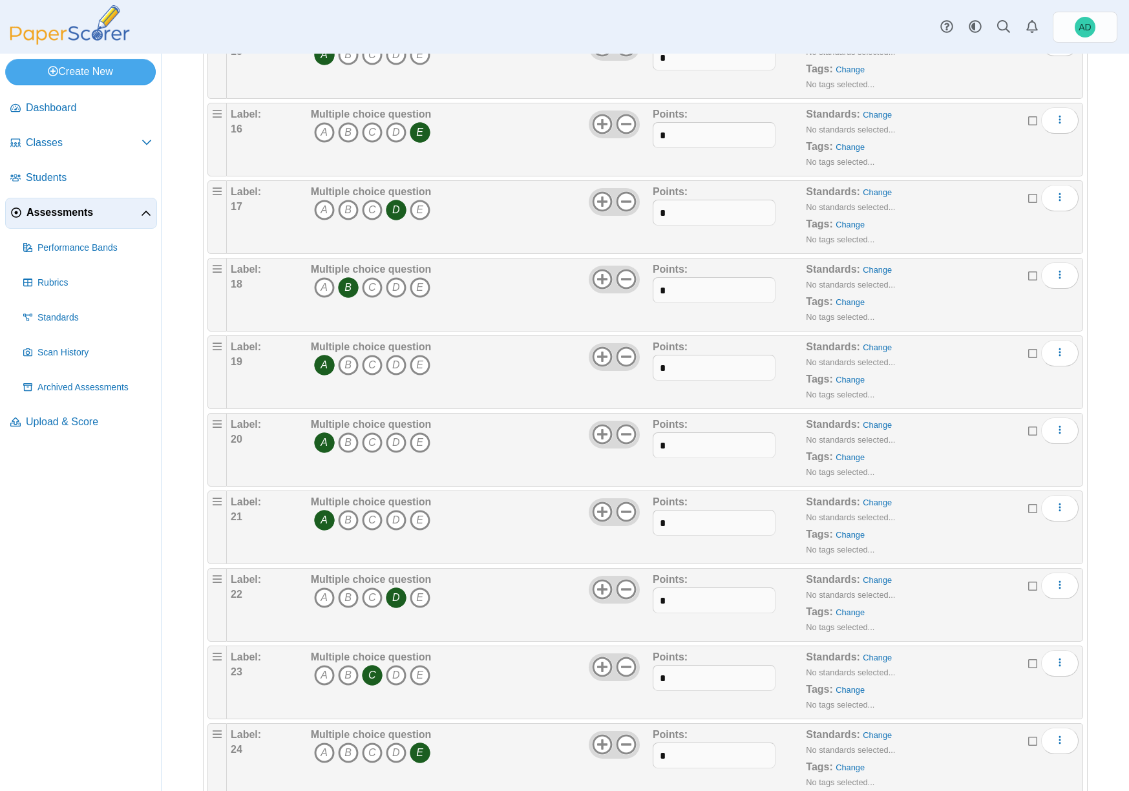
scroll to position [1367, 0]
click at [1055, 582] on icon "More options" at bounding box center [1060, 582] width 10 height 10
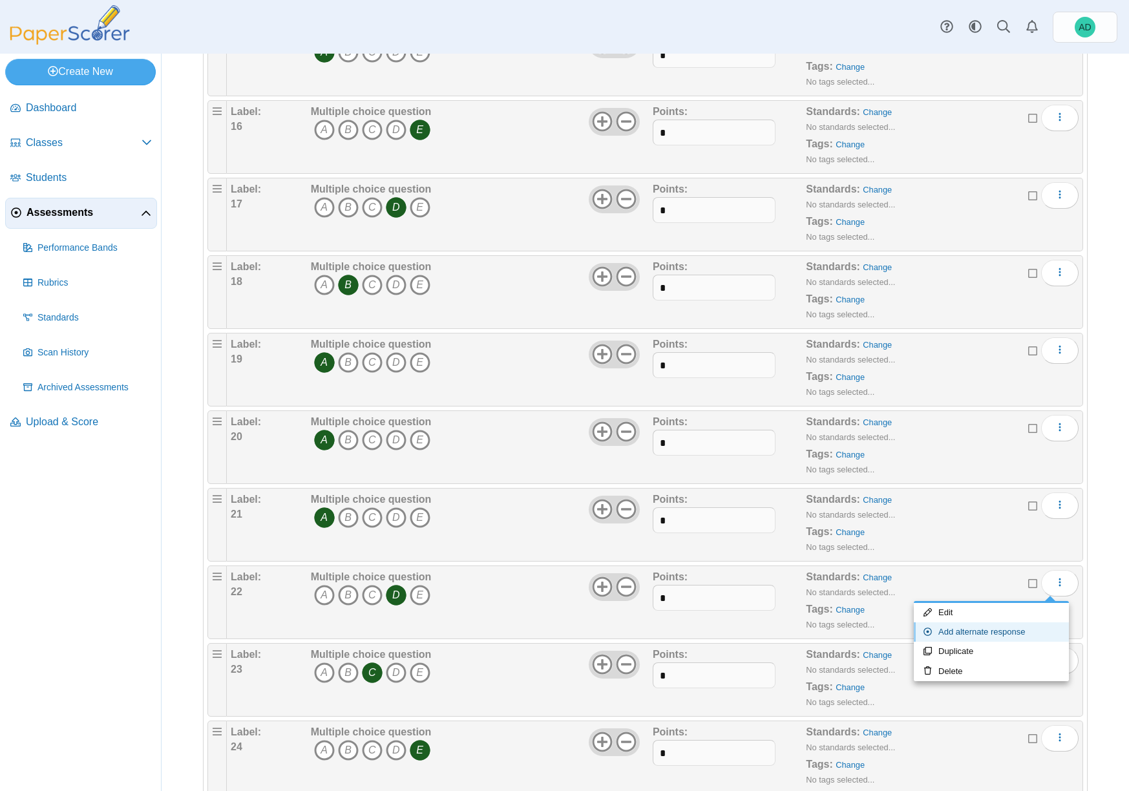
click at [977, 633] on link "Add alternate response" at bounding box center [991, 632] width 155 height 19
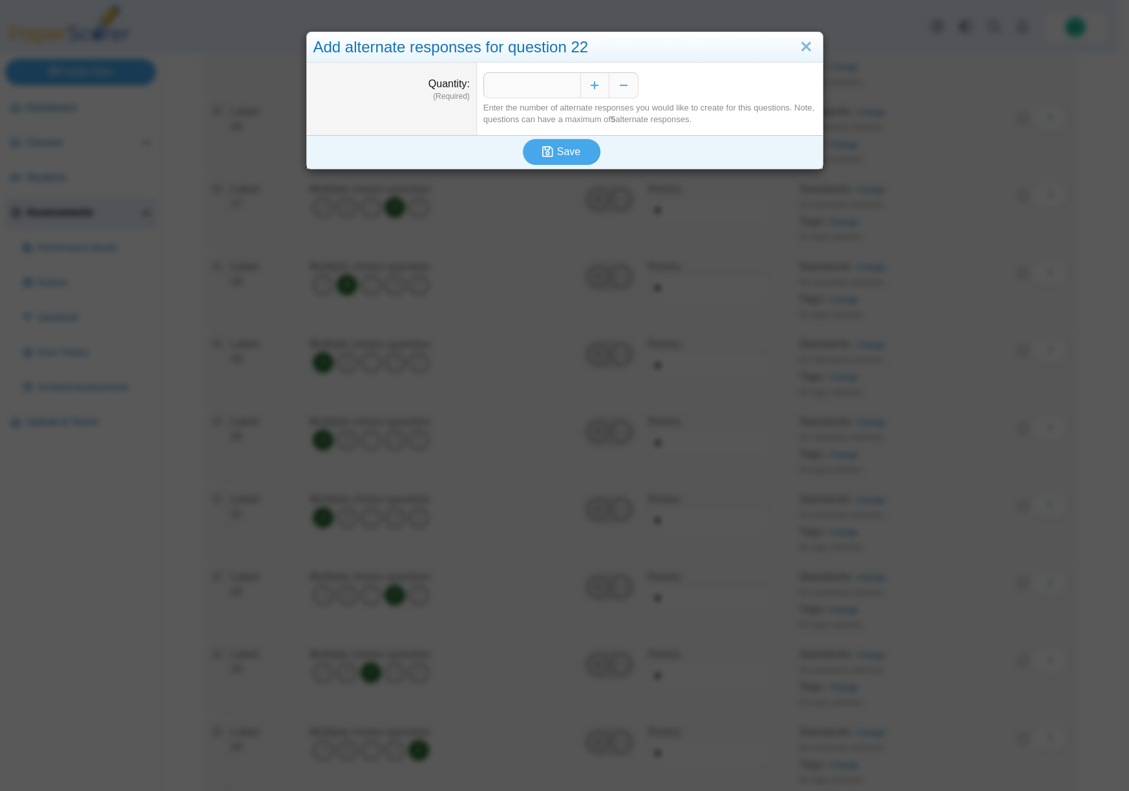
scroll to position [1382, 0]
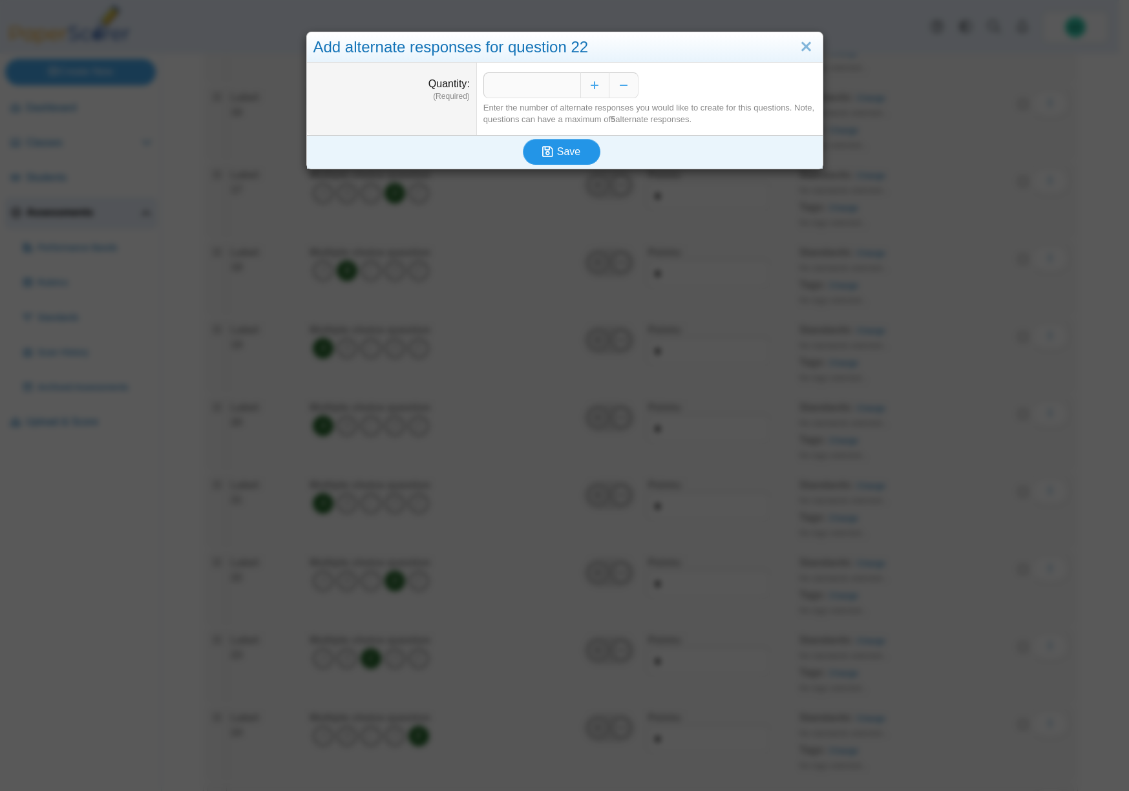
click at [563, 143] on button "Save" at bounding box center [562, 152] width 78 height 26
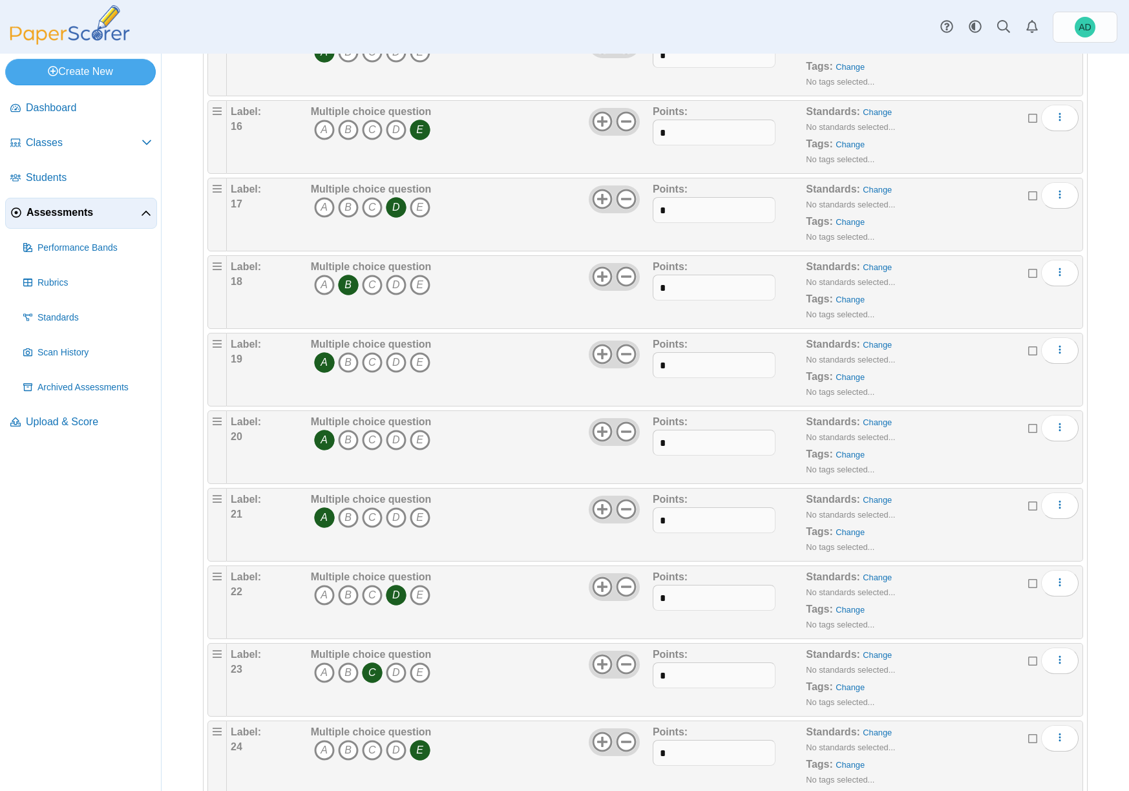
scroll to position [475, 0]
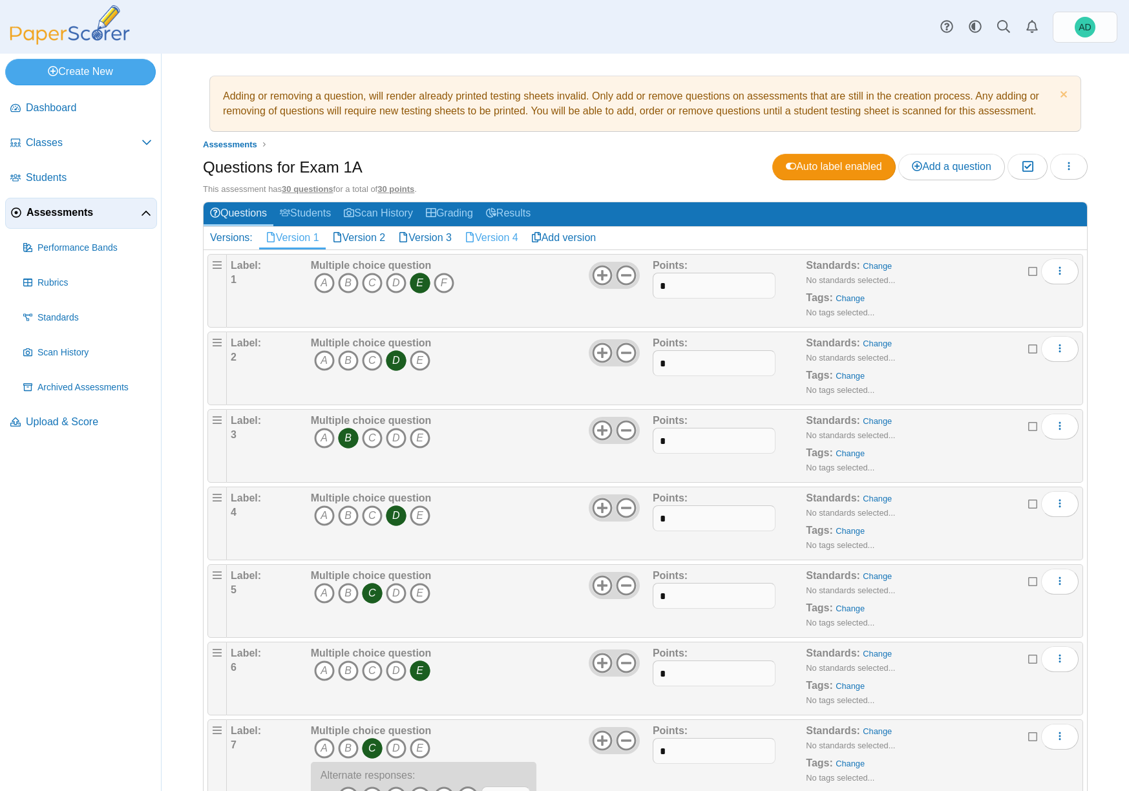
click at [508, 235] on link "Version 4" at bounding box center [491, 238] width 67 height 22
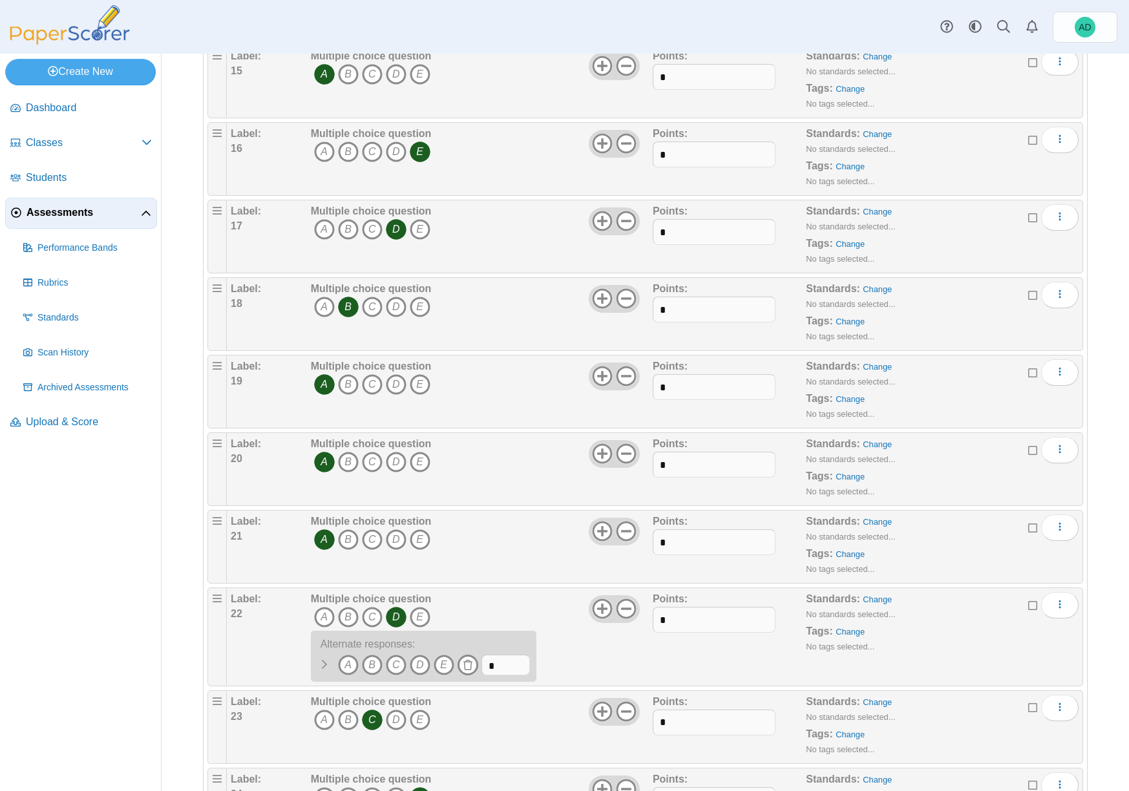
scroll to position [1347, 0]
click at [372, 668] on icon "B" at bounding box center [372, 663] width 21 height 21
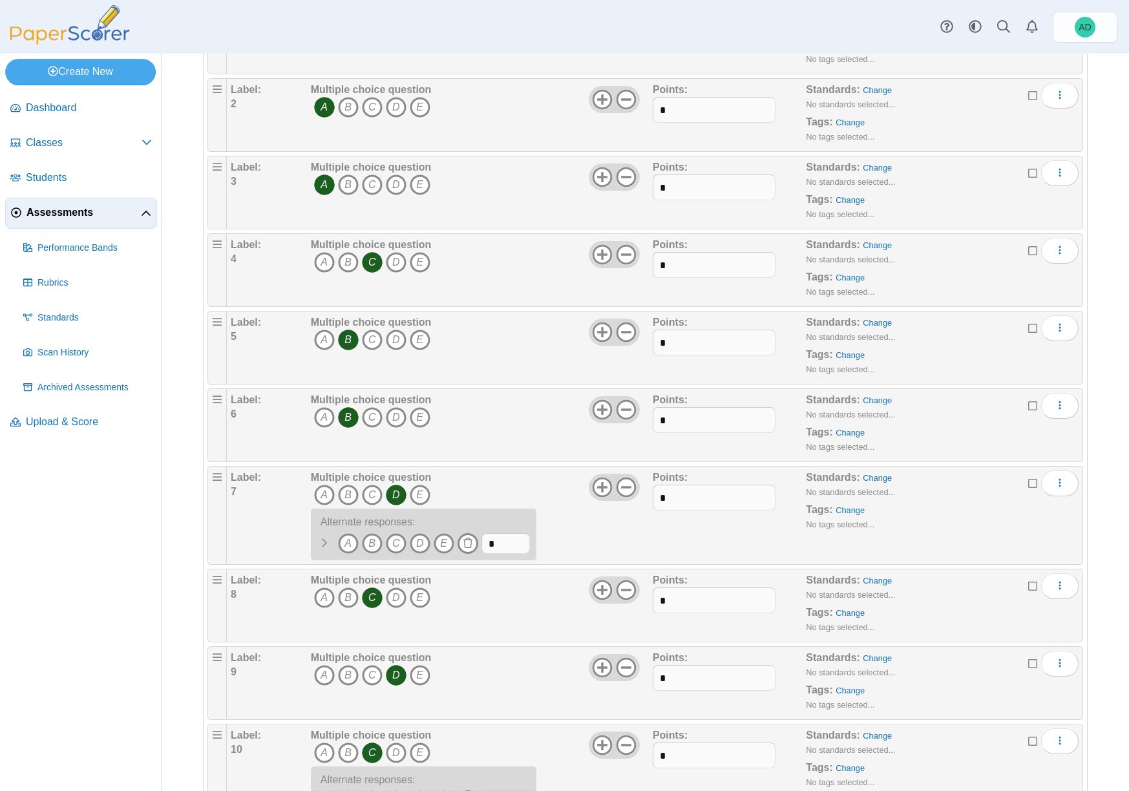
scroll to position [0, 0]
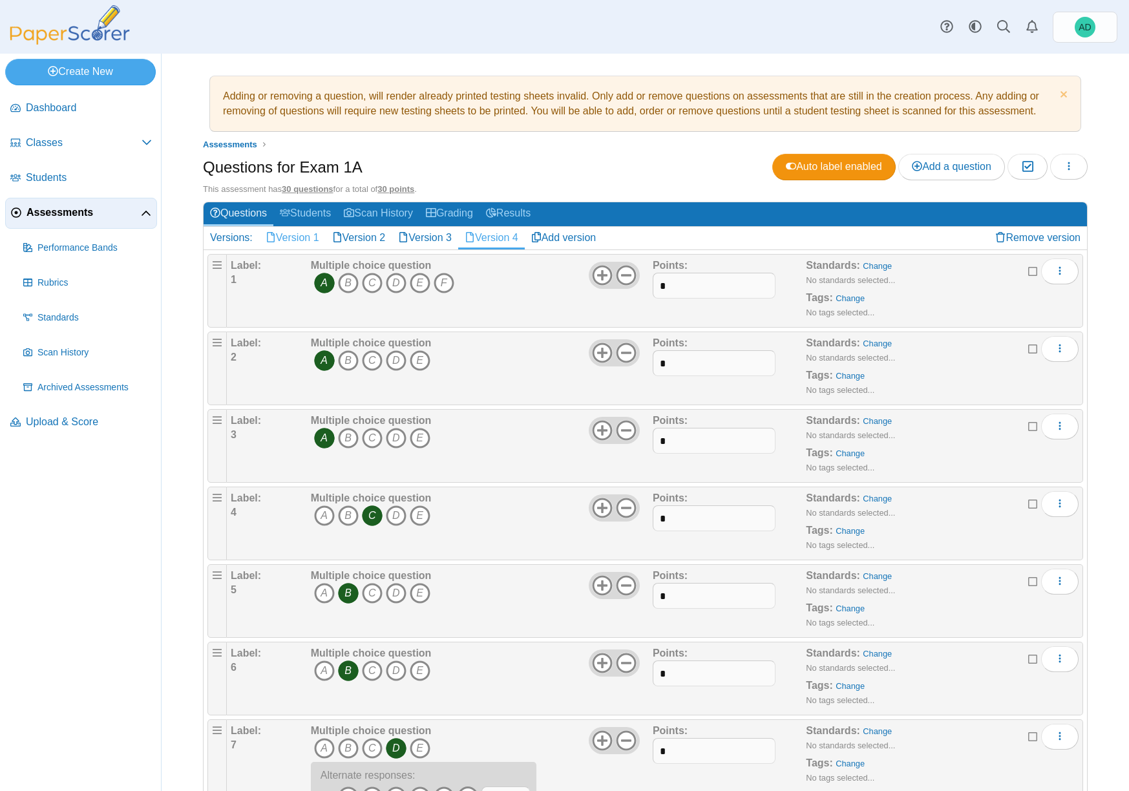
click at [303, 237] on link "Version 1" at bounding box center [292, 238] width 67 height 22
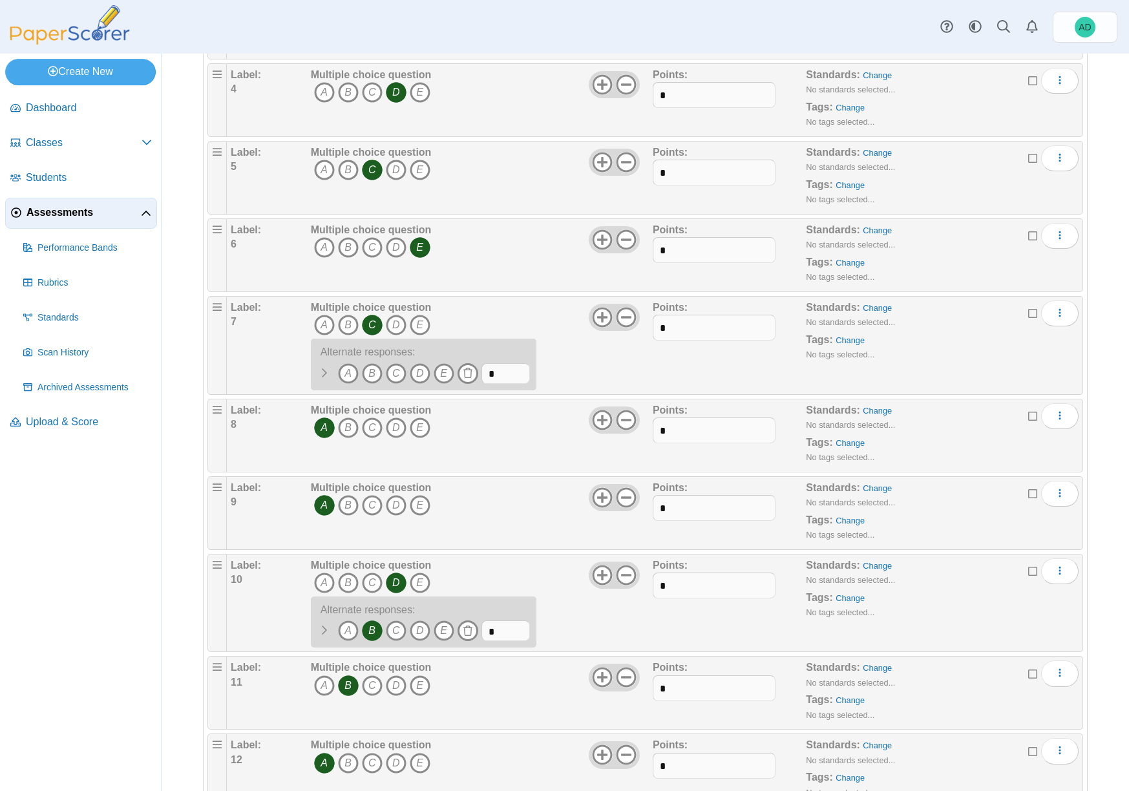
scroll to position [424, 0]
click at [1055, 310] on icon "More options" at bounding box center [1060, 312] width 10 height 10
click at [400, 374] on icon "C" at bounding box center [396, 373] width 21 height 21
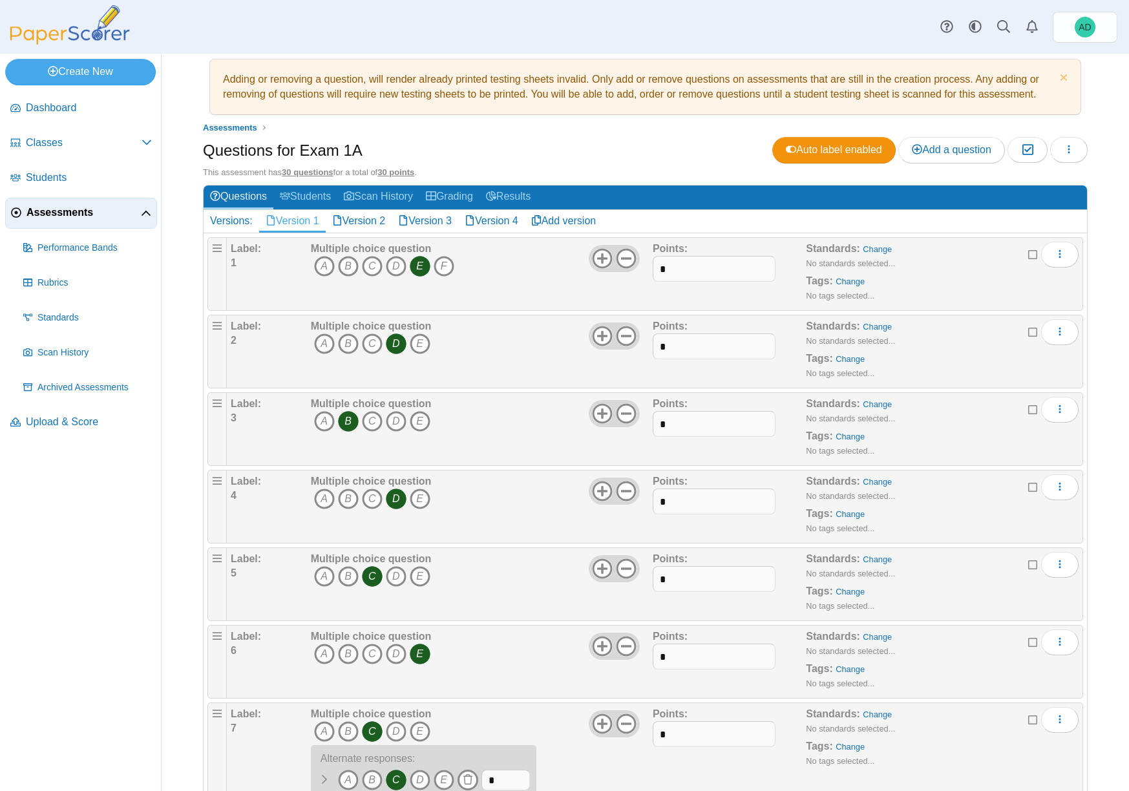
scroll to position [0, 0]
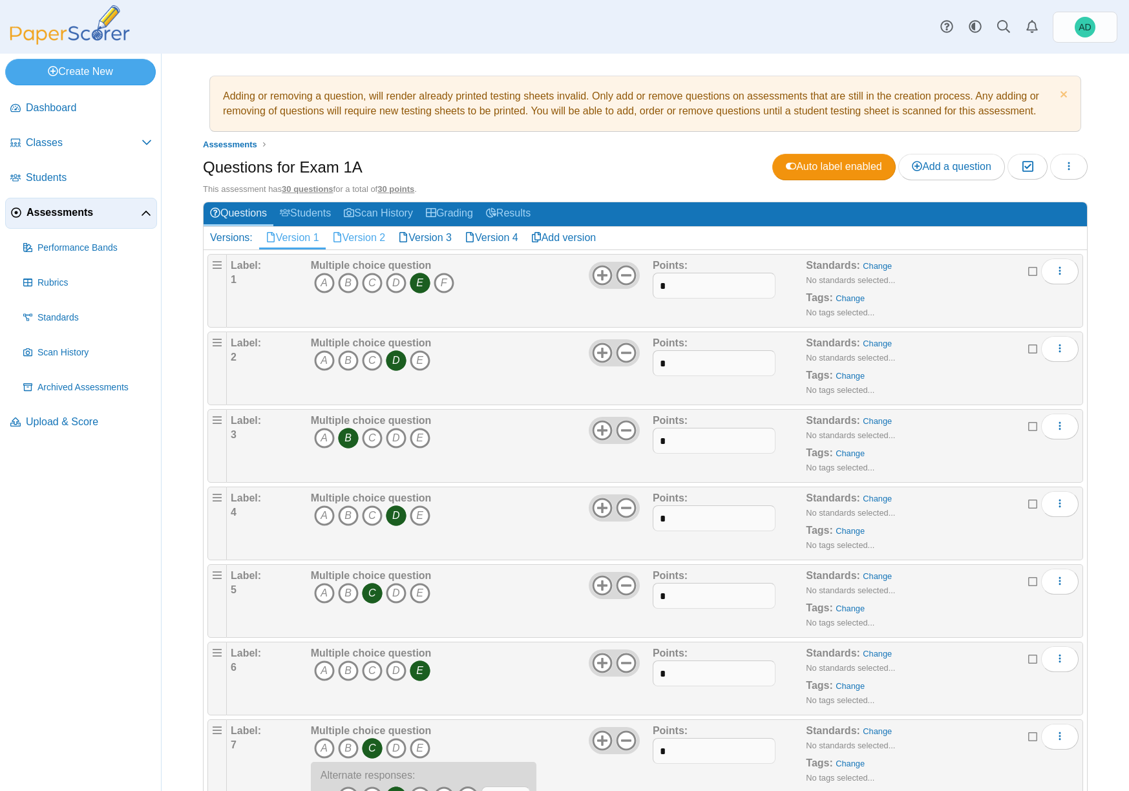
click at [361, 237] on link "Version 2" at bounding box center [359, 238] width 67 height 22
click at [445, 238] on link "Version 3" at bounding box center [425, 238] width 67 height 22
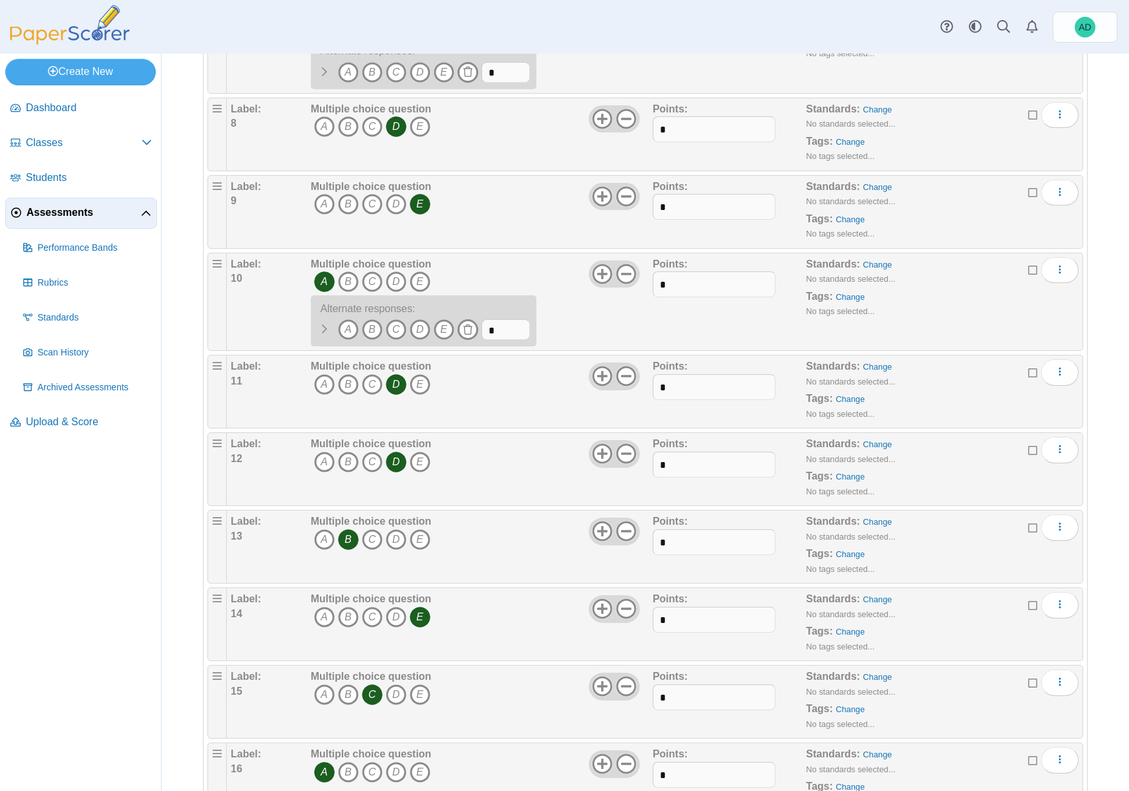
scroll to position [725, 0]
click at [469, 332] on icon at bounding box center [468, 329] width 10 height 10
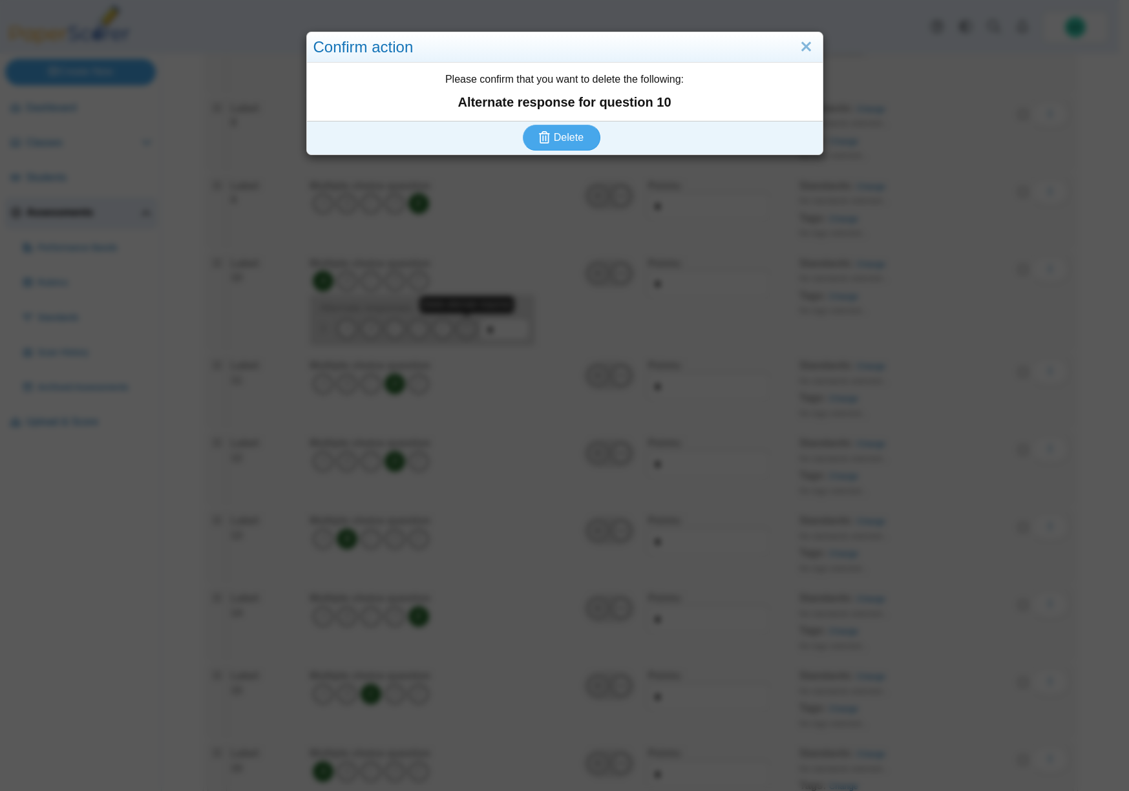
scroll to position [740, 0]
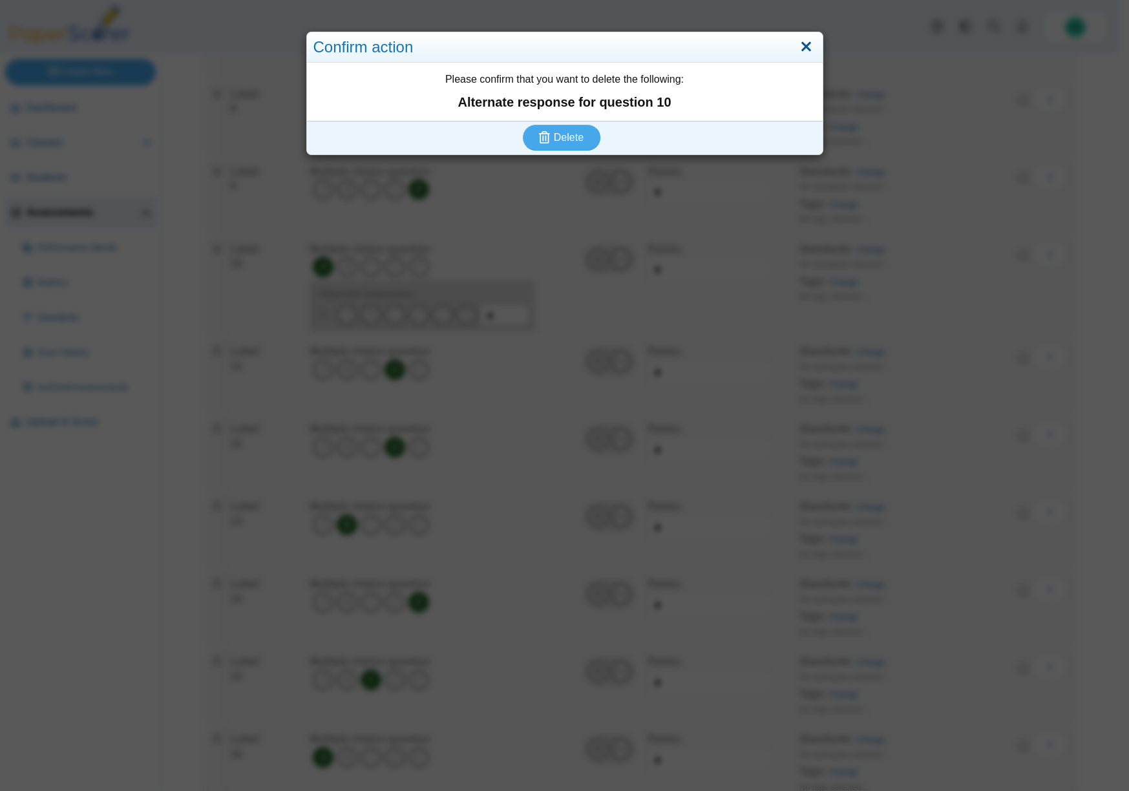
click at [800, 44] on link "Close" at bounding box center [806, 47] width 20 height 22
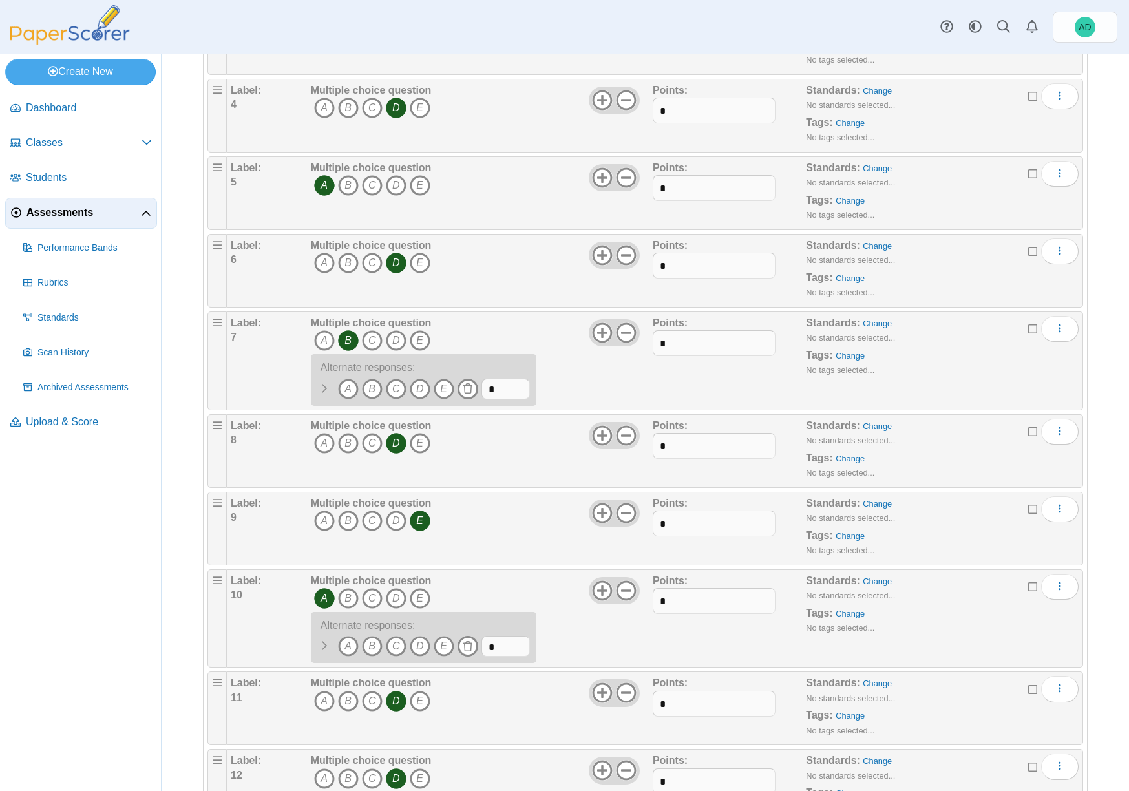
scroll to position [0, 0]
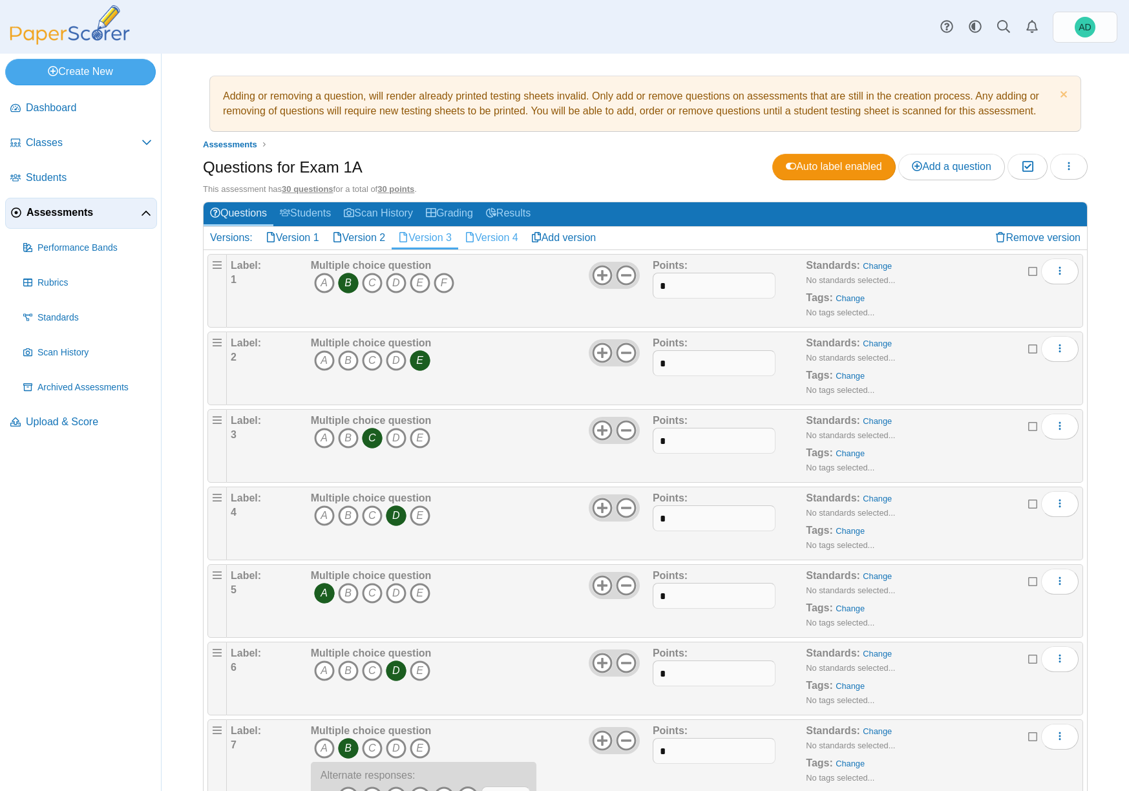
click at [504, 236] on link "Version 4" at bounding box center [491, 238] width 67 height 22
